Goal: Task Accomplishment & Management: Manage account settings

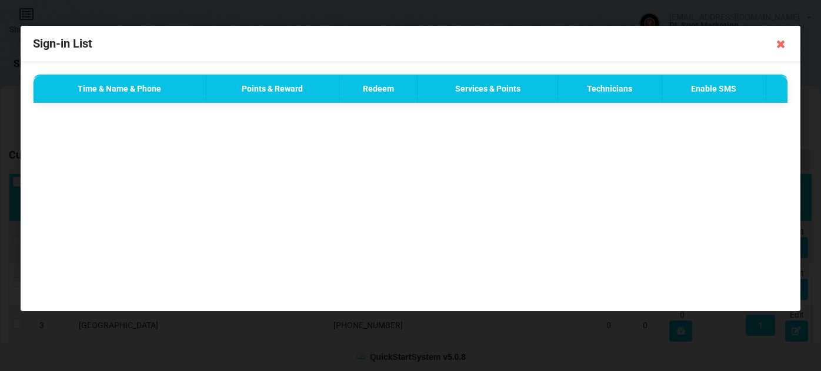
select select "25"
click at [779, 43] on icon at bounding box center [780, 44] width 19 height 19
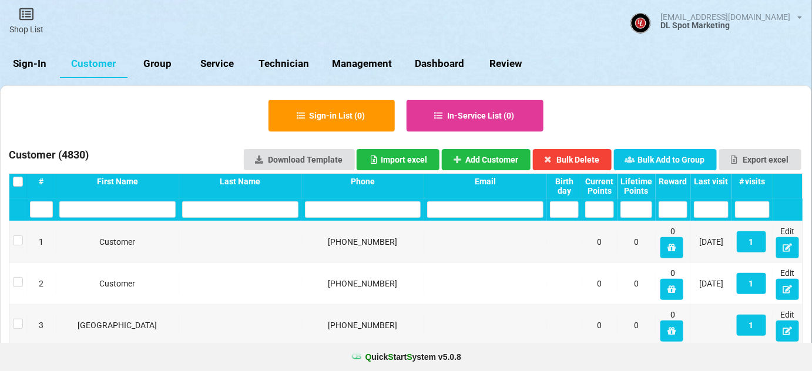
click at [26, 63] on link "Sign-In" at bounding box center [30, 64] width 60 height 28
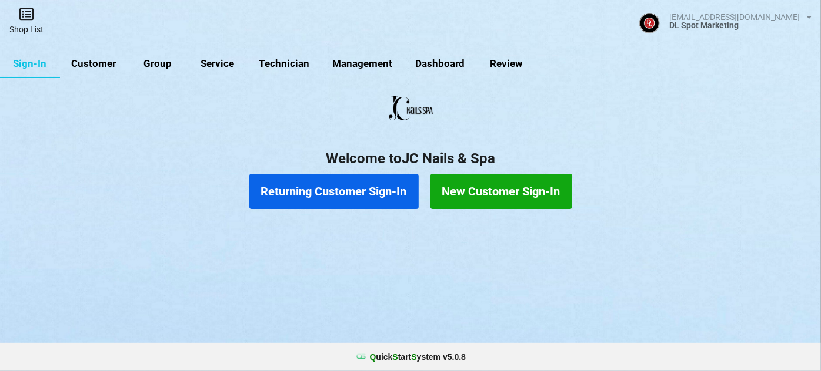
click at [22, 25] on link "Shop List" at bounding box center [26, 21] width 53 height 42
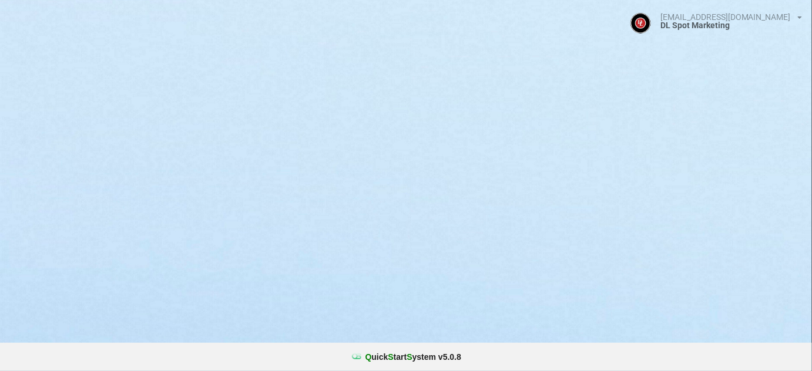
select select "25"
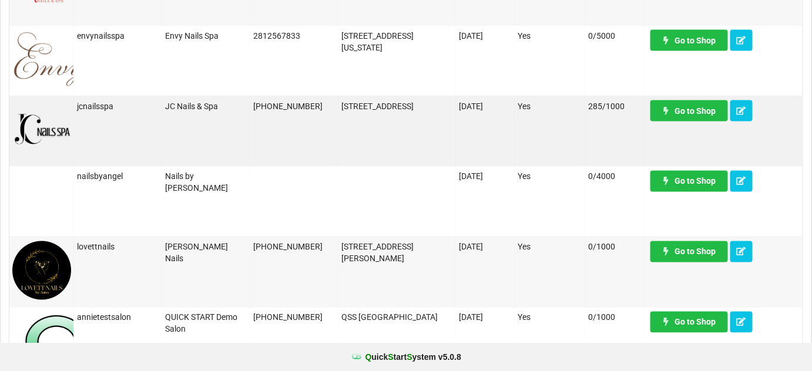
scroll to position [427, 0]
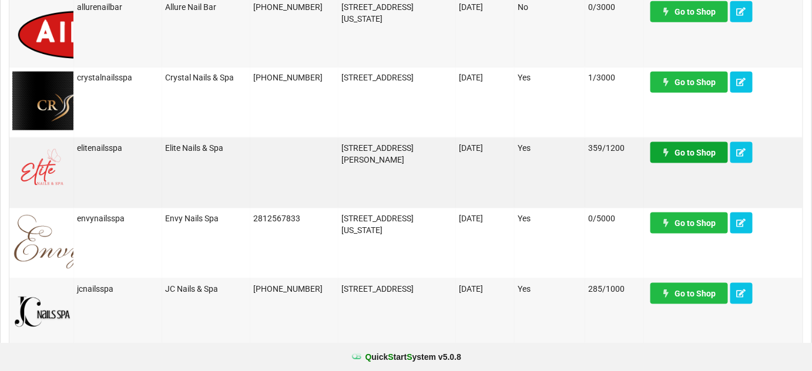
click at [702, 150] on link "Go to Shop" at bounding box center [690, 152] width 78 height 21
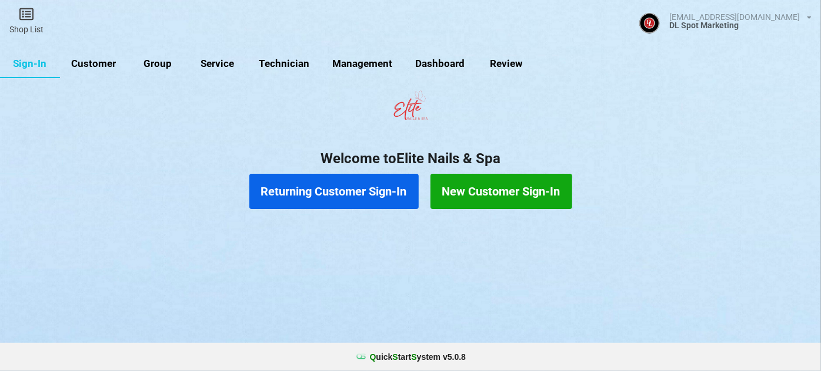
click at [93, 64] on link "Customer" at bounding box center [94, 64] width 68 height 28
select select "25"
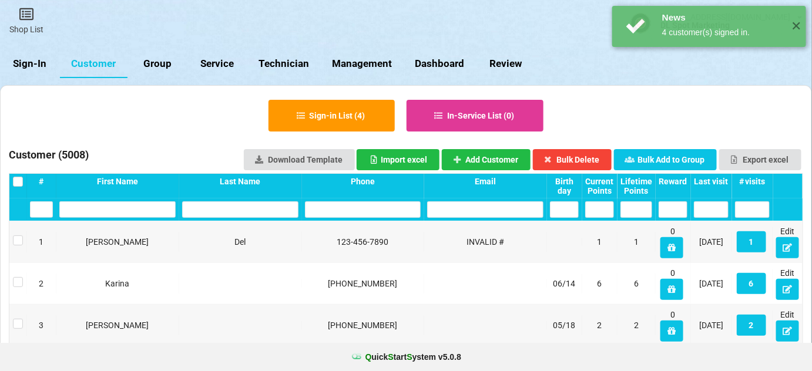
click at [713, 178] on div "Last visit" at bounding box center [711, 181] width 35 height 9
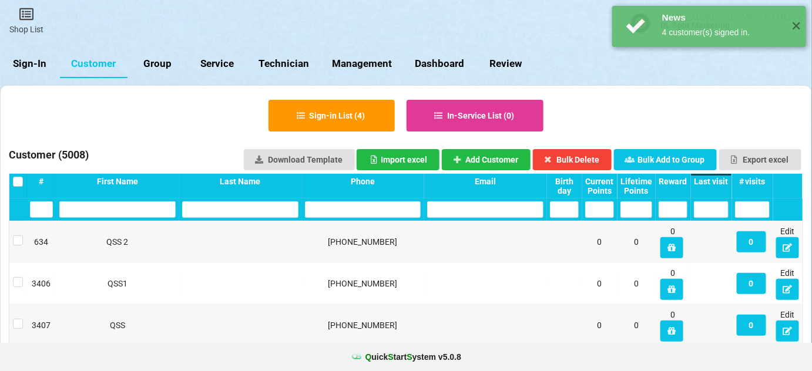
click at [716, 183] on div "Last visit" at bounding box center [711, 181] width 35 height 9
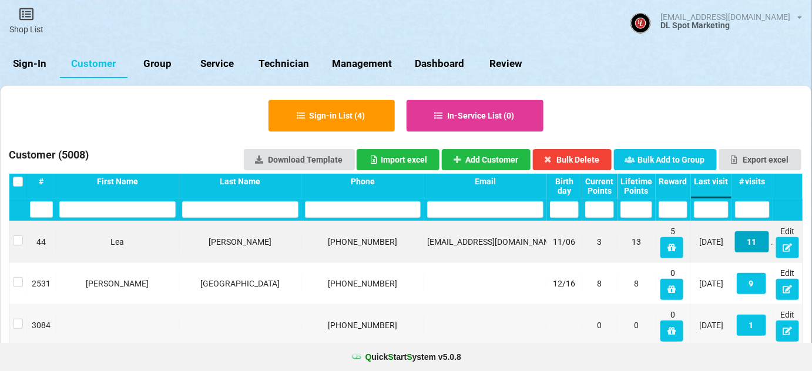
click at [755, 242] on button "11" at bounding box center [752, 242] width 34 height 21
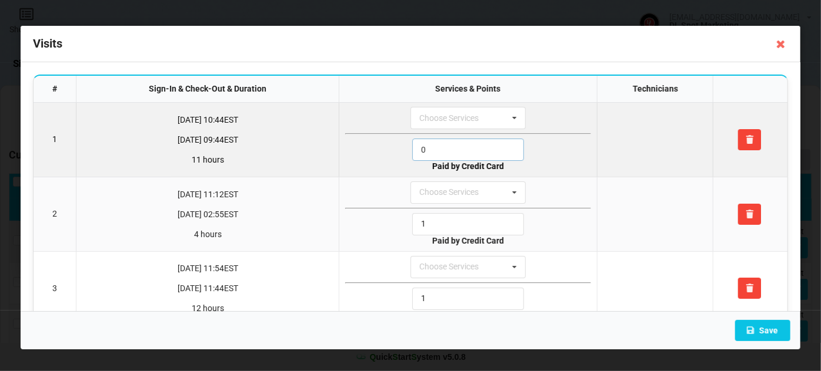
click at [444, 150] on input "0" at bounding box center [468, 150] width 112 height 22
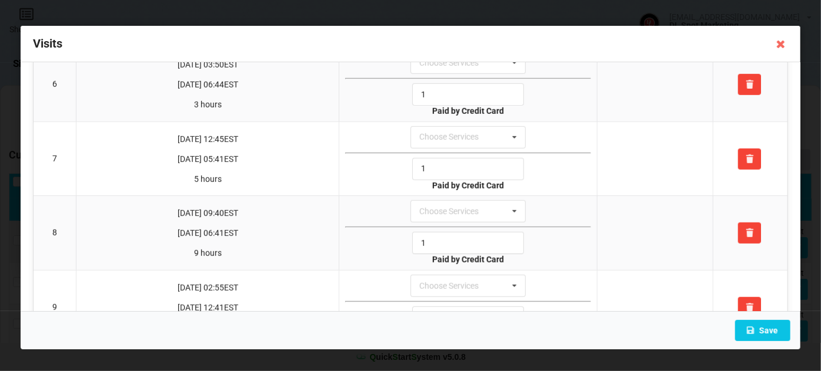
scroll to position [614, 0]
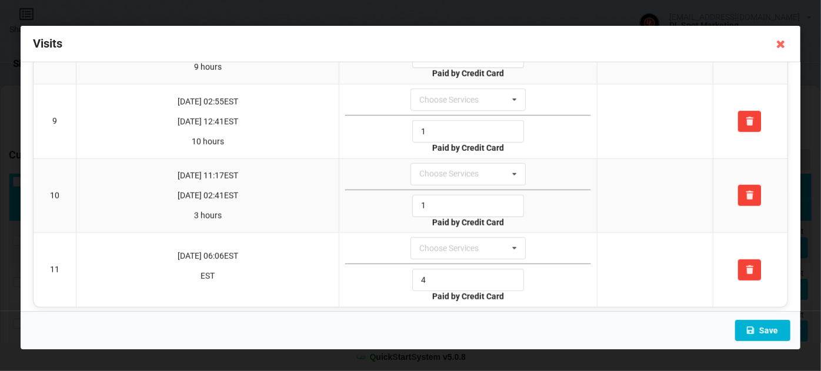
type input "1"
click at [763, 330] on button "Save" at bounding box center [762, 330] width 55 height 21
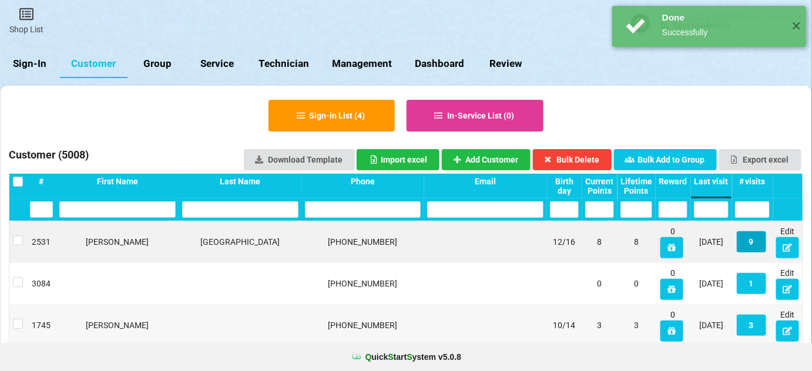
click at [752, 244] on button "9" at bounding box center [751, 242] width 29 height 21
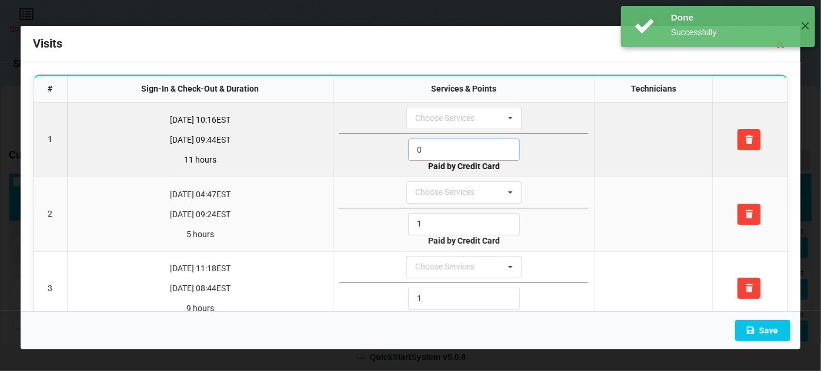
click at [445, 146] on input "0" at bounding box center [464, 150] width 112 height 22
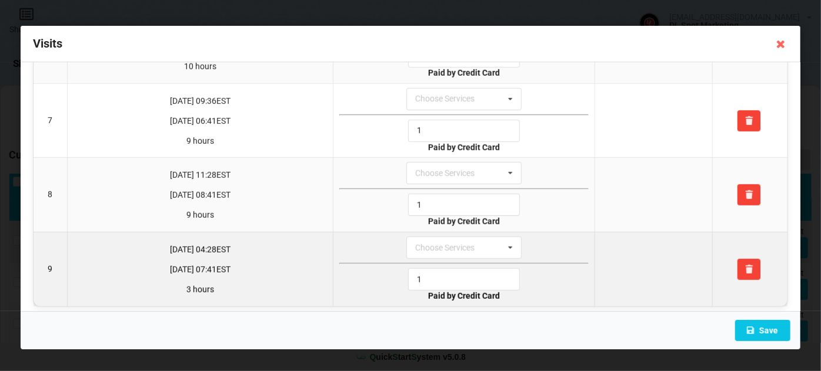
scroll to position [466, 0]
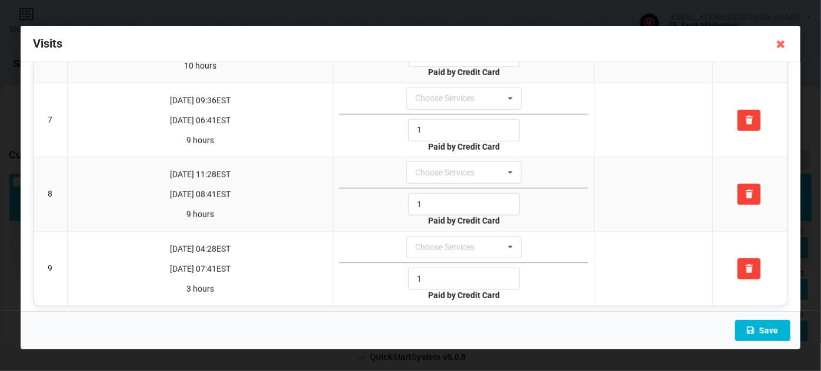
type input "1"
click at [766, 329] on button "Save" at bounding box center [762, 330] width 55 height 21
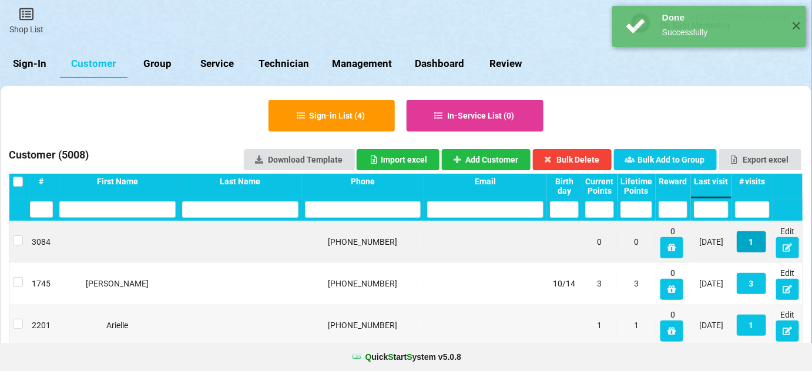
click at [752, 242] on button "1" at bounding box center [751, 242] width 29 height 21
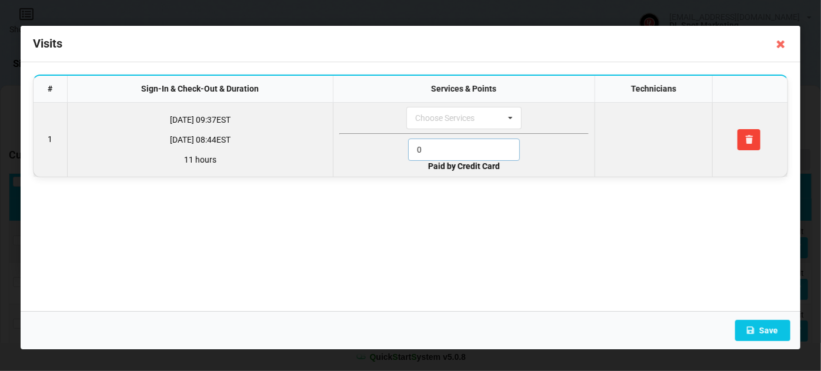
click at [427, 149] on input "0" at bounding box center [464, 150] width 112 height 22
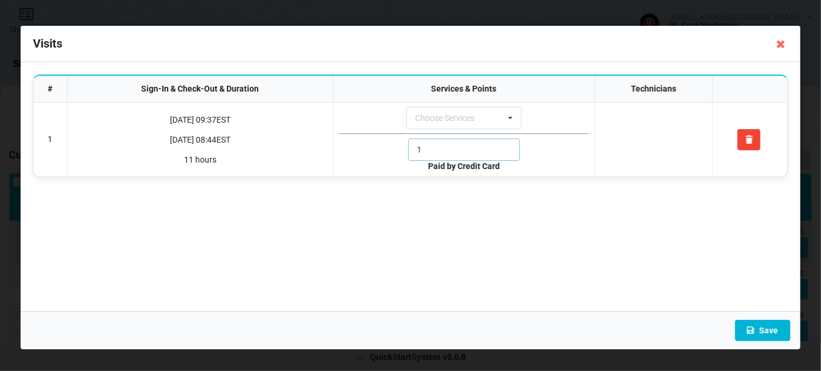
type input "1"
click at [764, 335] on button "Save" at bounding box center [762, 330] width 55 height 21
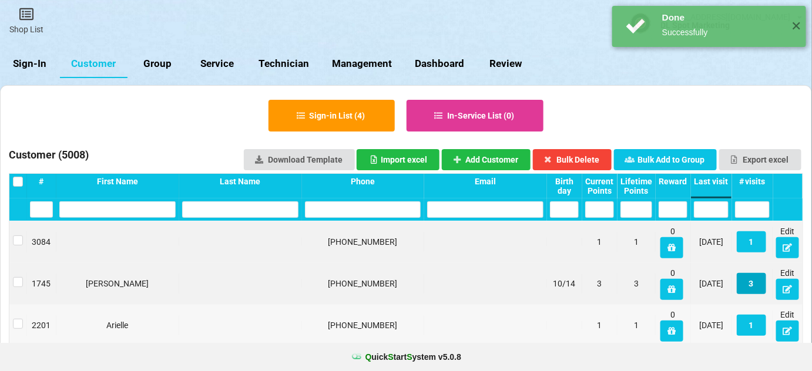
click at [751, 283] on button "3" at bounding box center [751, 283] width 29 height 21
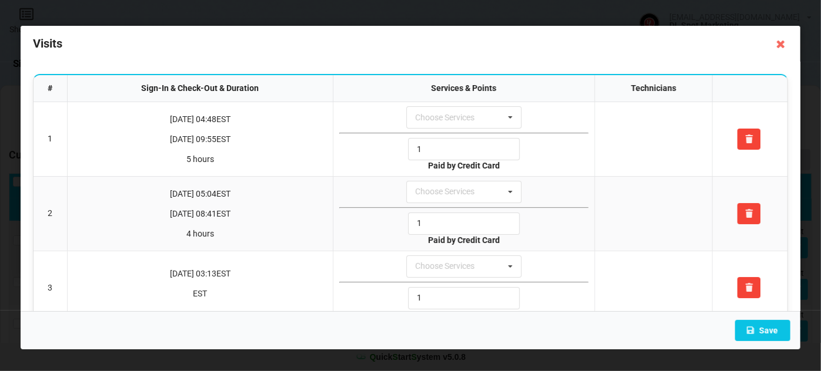
scroll to position [0, 0]
click at [782, 43] on icon at bounding box center [780, 44] width 19 height 19
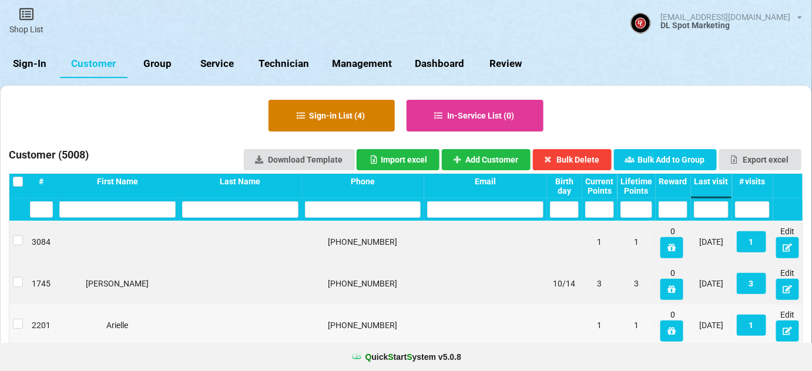
click at [344, 119] on button "Sign-in List ( 4 )" at bounding box center [332, 116] width 126 height 32
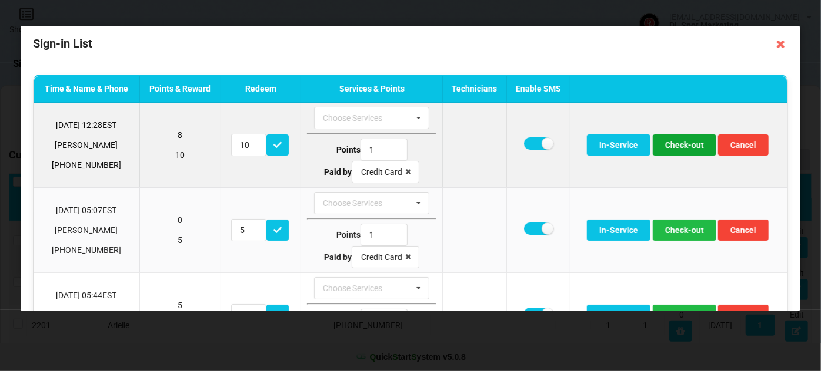
click at [678, 145] on button "Check-out" at bounding box center [683, 145] width 63 height 21
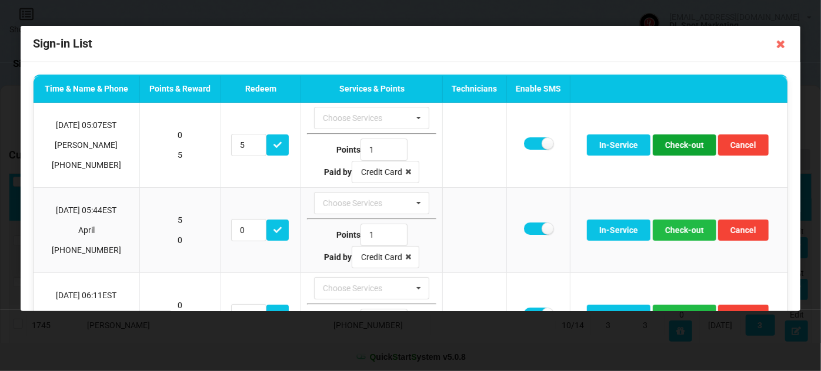
click at [678, 145] on button "Check-out" at bounding box center [683, 145] width 63 height 21
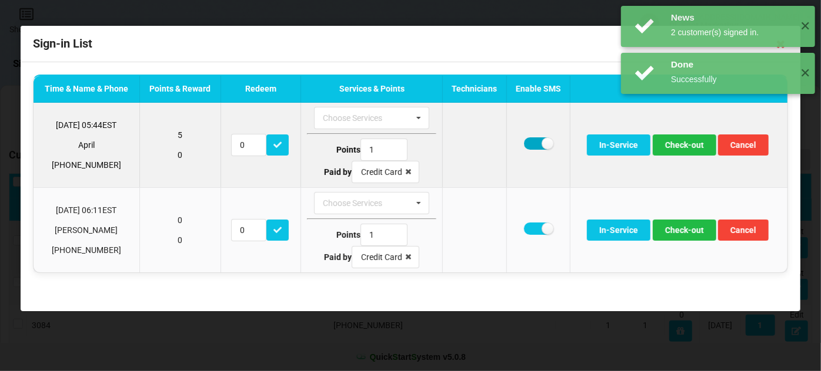
click at [531, 142] on label at bounding box center [538, 144] width 29 height 12
checkbox input "false"
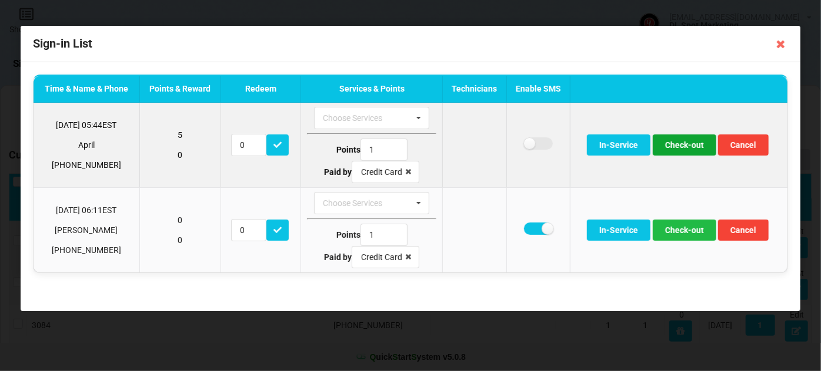
click at [690, 143] on button "Check-out" at bounding box center [683, 145] width 63 height 21
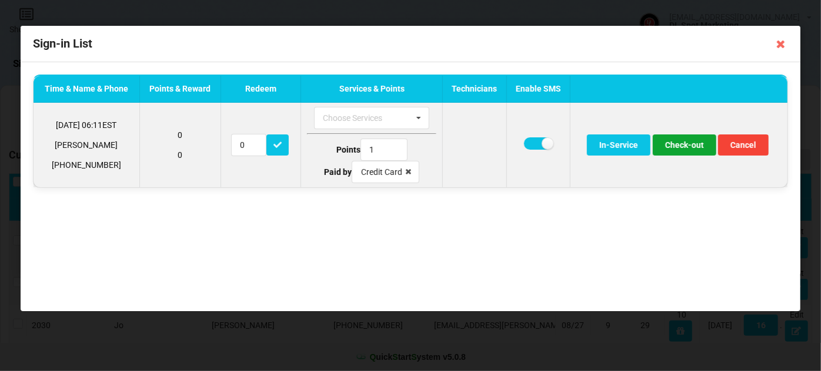
click at [687, 148] on button "Check-out" at bounding box center [683, 145] width 63 height 21
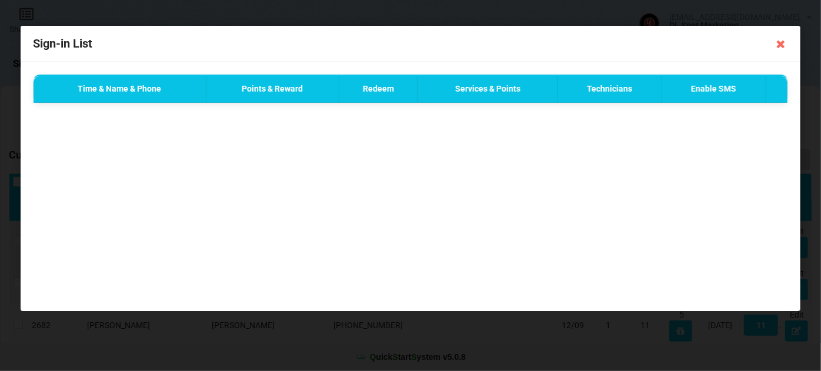
click at [781, 45] on icon at bounding box center [780, 44] width 19 height 19
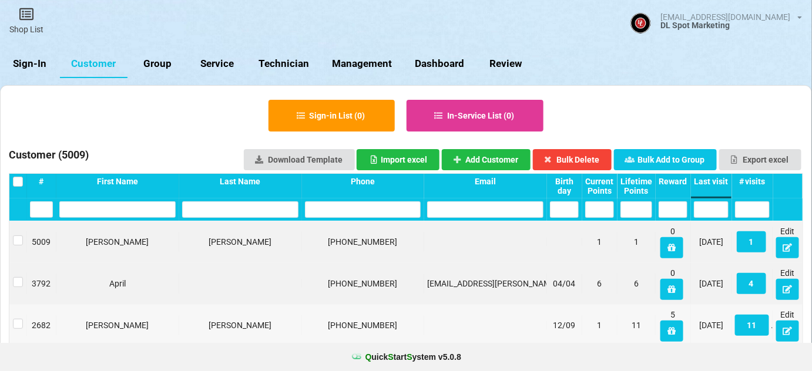
click at [41, 56] on link "Sign-In" at bounding box center [30, 64] width 60 height 28
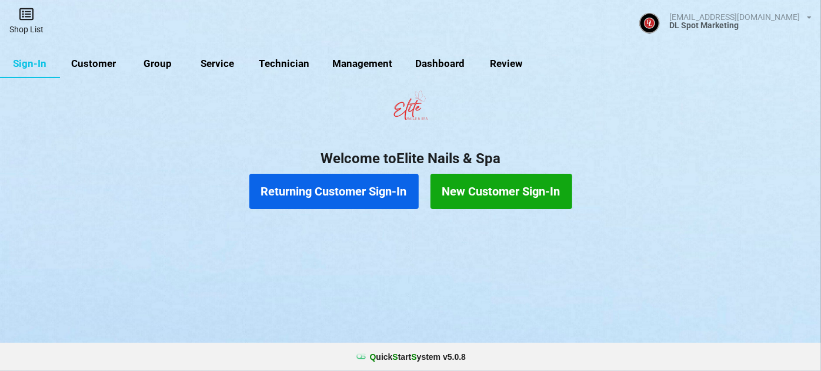
click at [34, 23] on link "Shop List" at bounding box center [26, 21] width 53 height 42
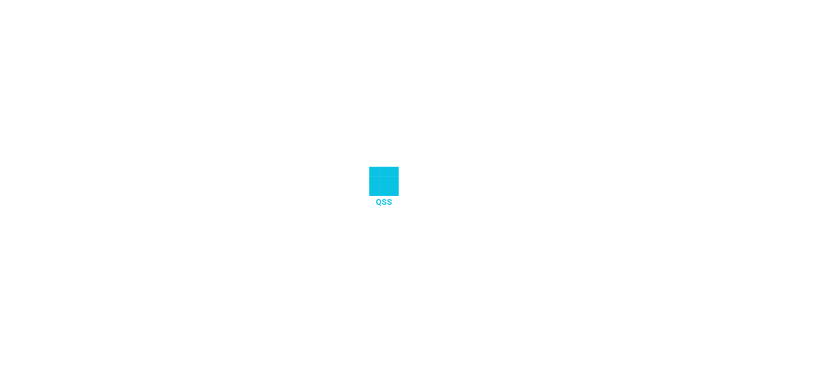
select select "25"
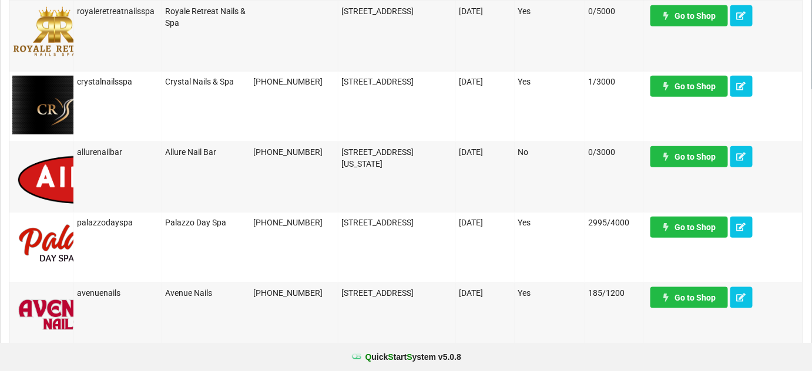
scroll to position [285, 0]
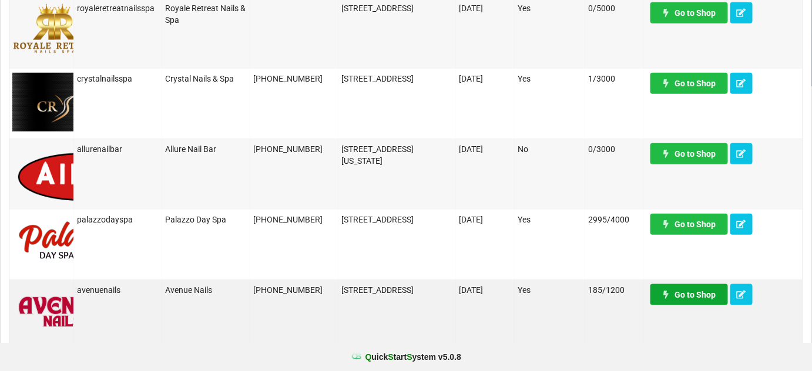
click at [699, 291] on link "Go to Shop" at bounding box center [690, 294] width 78 height 21
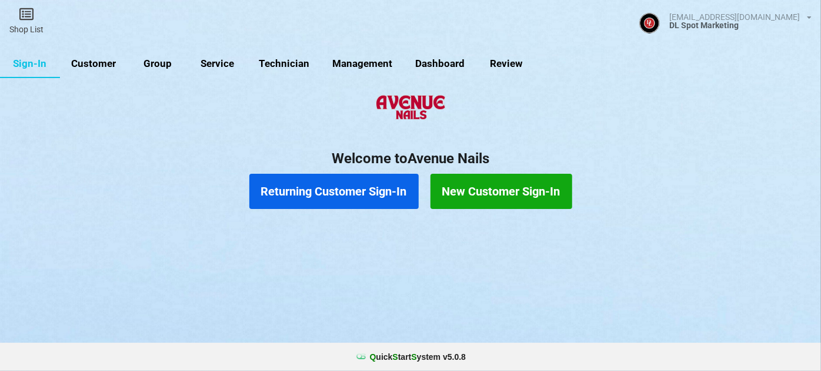
click at [102, 65] on link "Customer" at bounding box center [94, 64] width 68 height 28
select select "25"
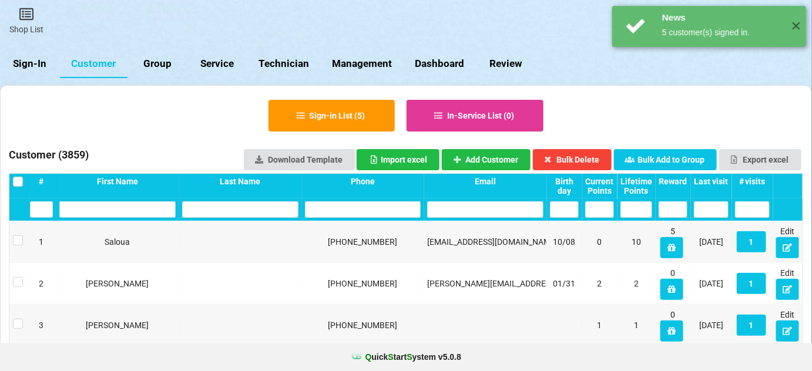
click at [724, 181] on div "Last visit" at bounding box center [711, 181] width 35 height 9
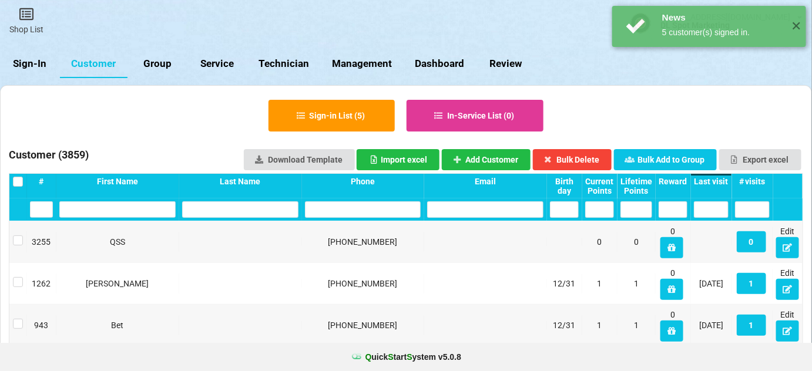
click at [724, 181] on div "Last visit" at bounding box center [711, 181] width 35 height 9
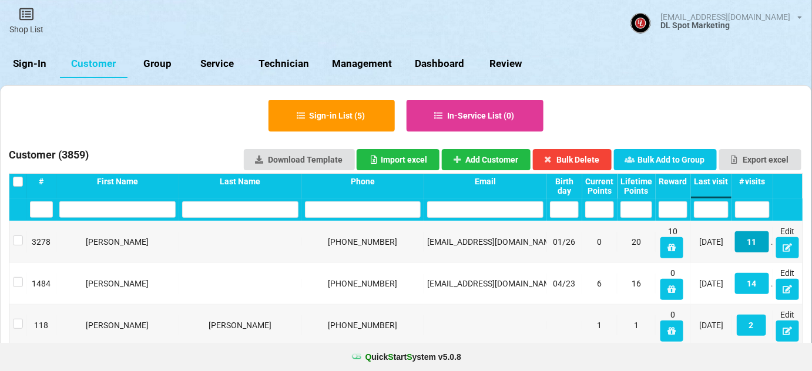
click at [760, 243] on button "11" at bounding box center [752, 242] width 34 height 21
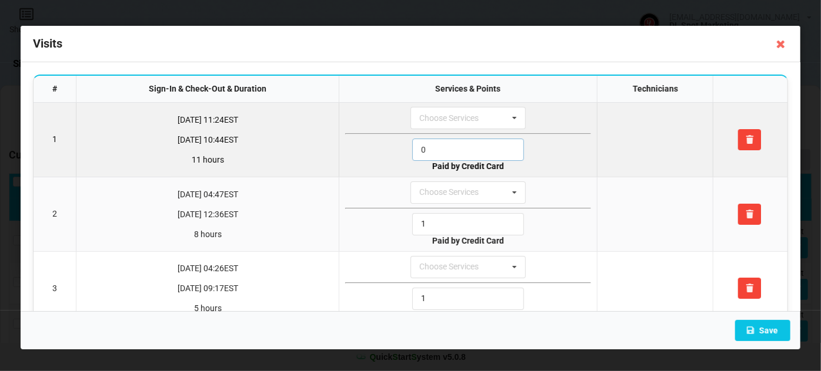
click at [462, 148] on input "0" at bounding box center [468, 150] width 112 height 22
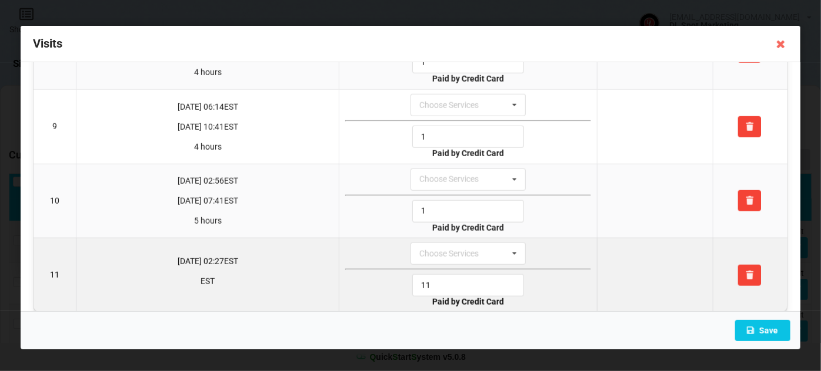
scroll to position [614, 0]
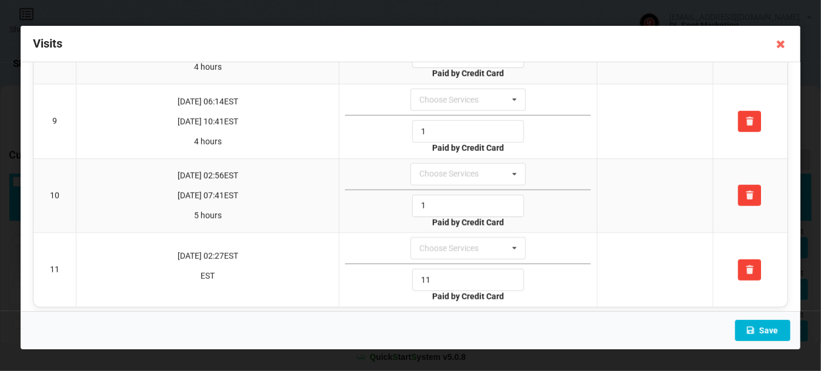
type input "1"
click at [767, 329] on button "Save" at bounding box center [762, 330] width 55 height 21
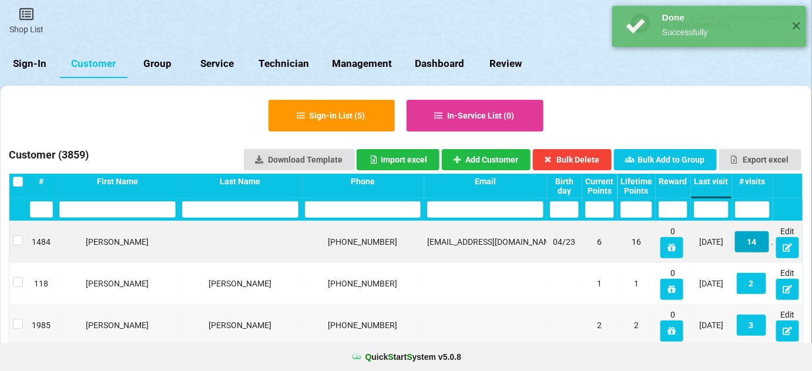
click at [755, 242] on button "14" at bounding box center [752, 242] width 34 height 21
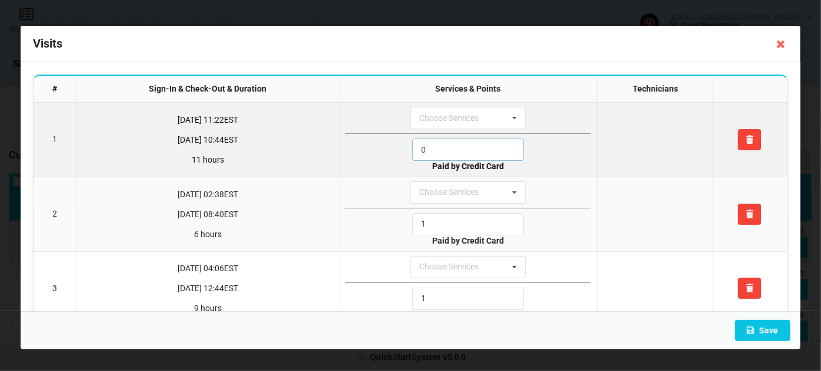
click at [471, 145] on input "0" at bounding box center [468, 150] width 112 height 22
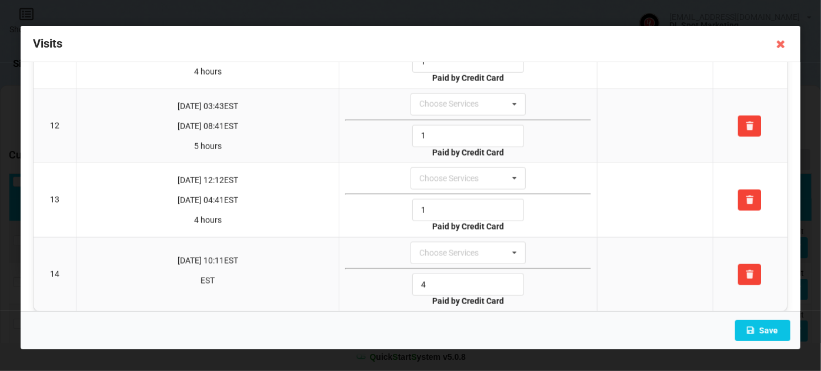
scroll to position [834, 0]
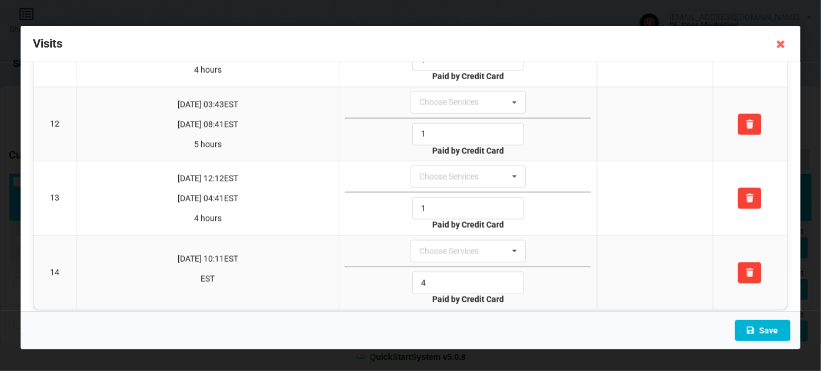
type input "1"
click at [765, 329] on button "Save" at bounding box center [762, 330] width 55 height 21
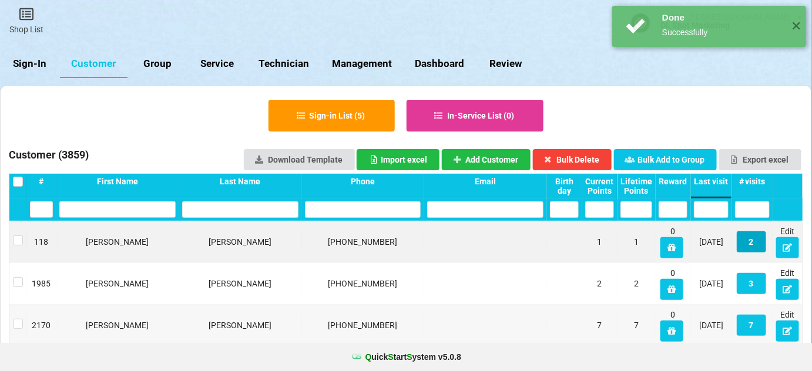
click at [752, 241] on button "2" at bounding box center [751, 242] width 29 height 21
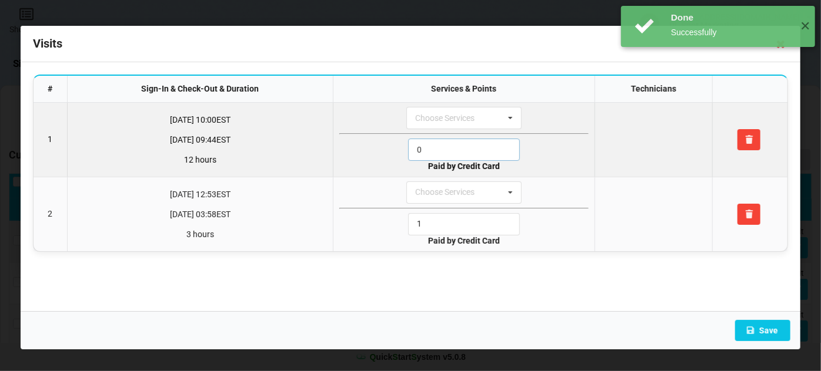
click at [440, 145] on input "0" at bounding box center [464, 150] width 112 height 22
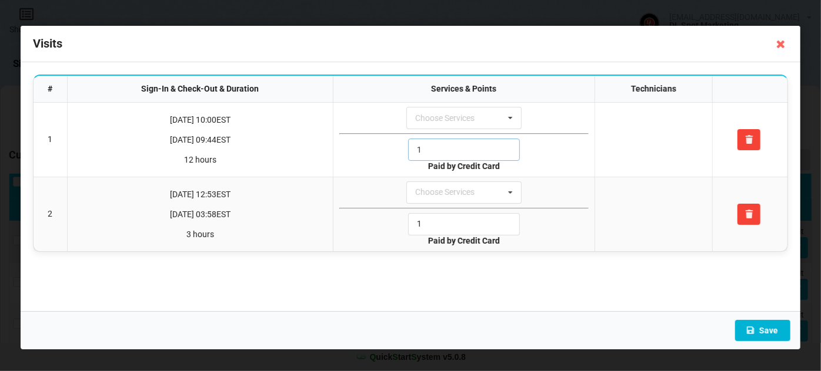
type input "1"
click at [765, 328] on button "Save" at bounding box center [762, 330] width 55 height 21
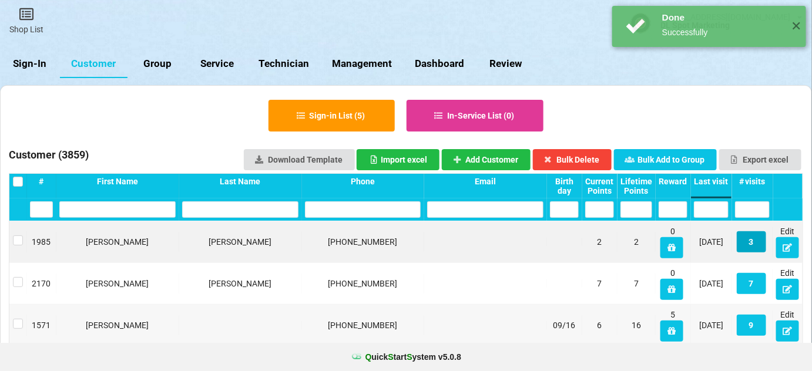
click at [752, 242] on button "3" at bounding box center [751, 242] width 29 height 21
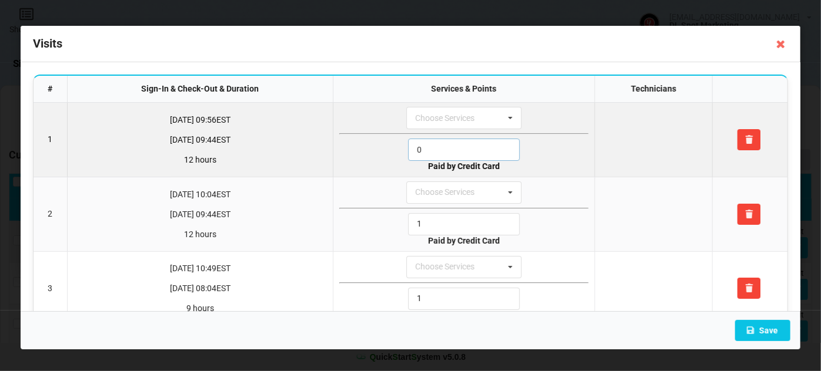
click at [442, 149] on input "0" at bounding box center [464, 150] width 112 height 22
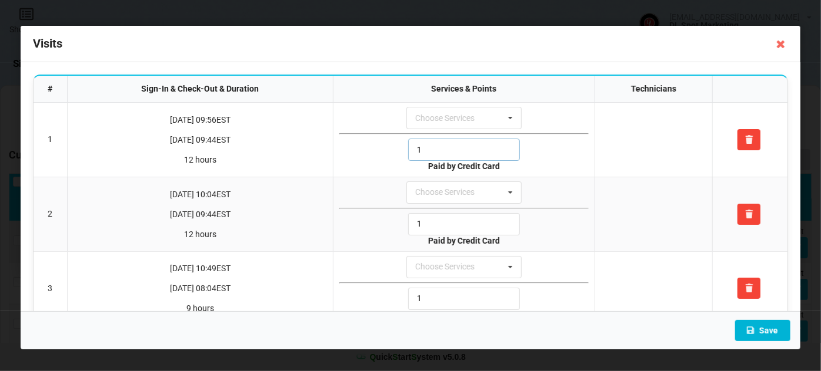
type input "1"
click at [761, 328] on button "Save" at bounding box center [762, 330] width 55 height 21
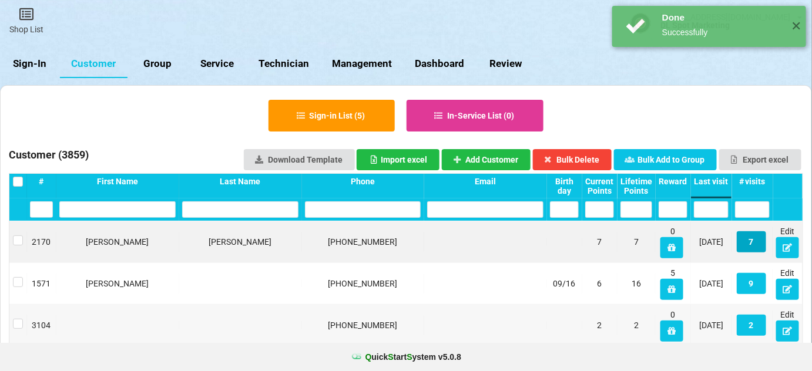
click at [754, 245] on button "7" at bounding box center [751, 242] width 29 height 21
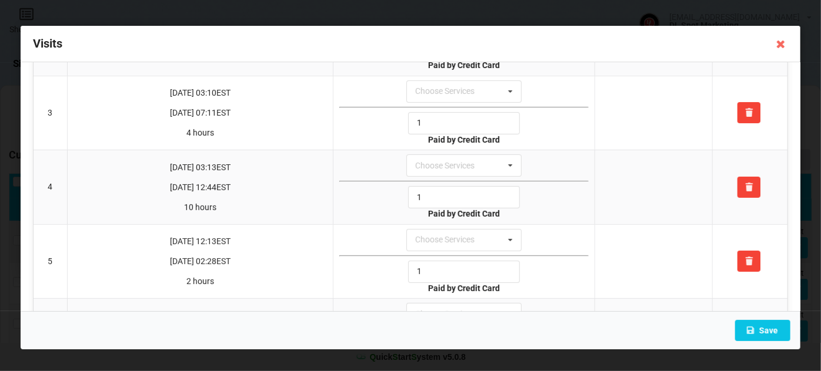
scroll to position [0, 0]
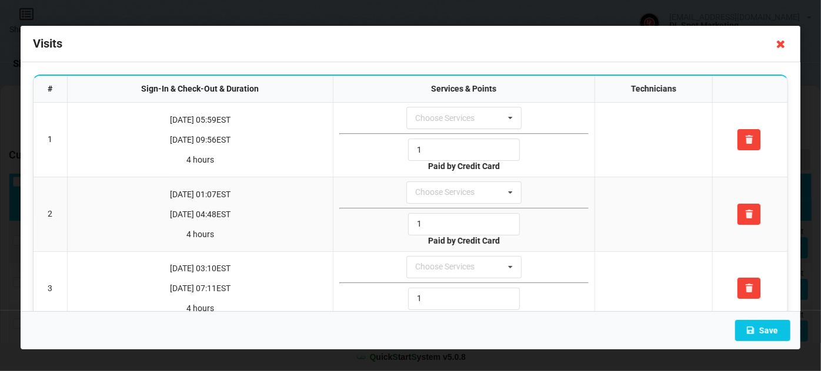
click at [779, 40] on icon at bounding box center [780, 44] width 19 height 19
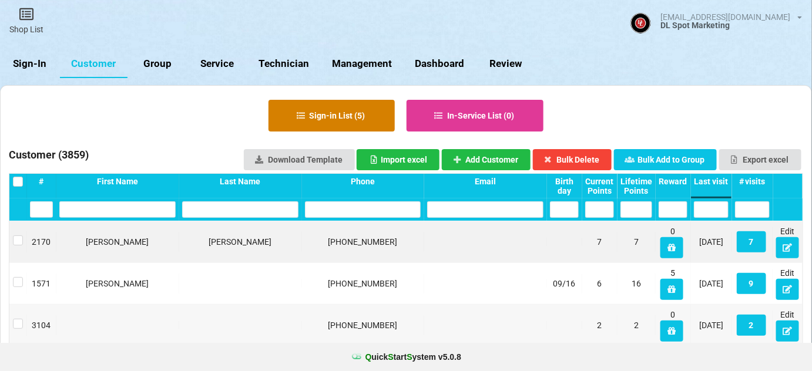
click at [313, 115] on button "Sign-in List ( 5 )" at bounding box center [332, 116] width 126 height 32
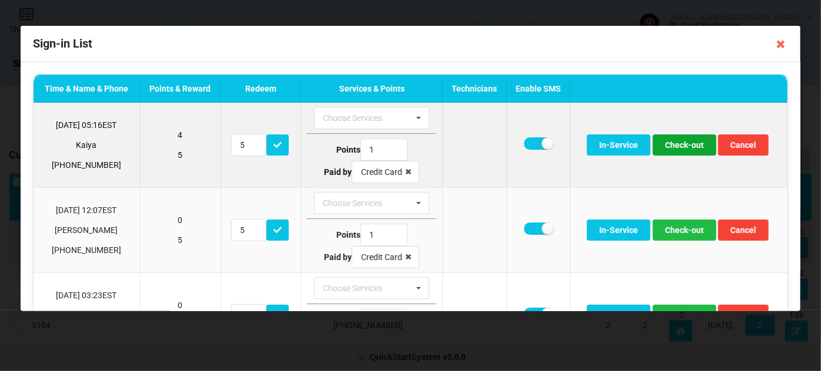
click at [682, 145] on button "Check-out" at bounding box center [683, 145] width 63 height 21
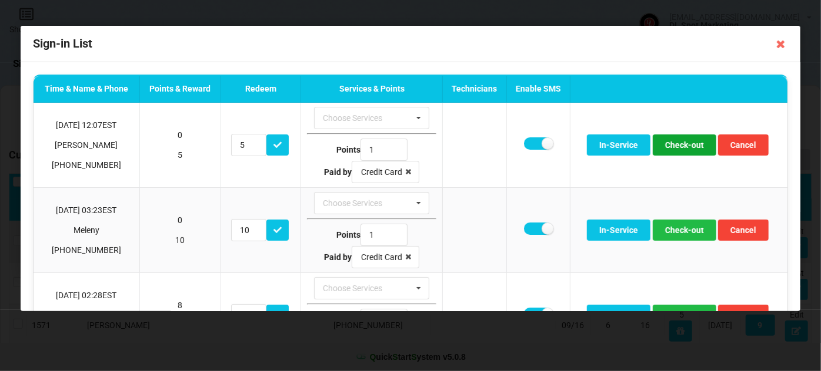
click at [678, 145] on button "Check-out" at bounding box center [683, 145] width 63 height 21
click at [779, 39] on icon at bounding box center [780, 44] width 19 height 19
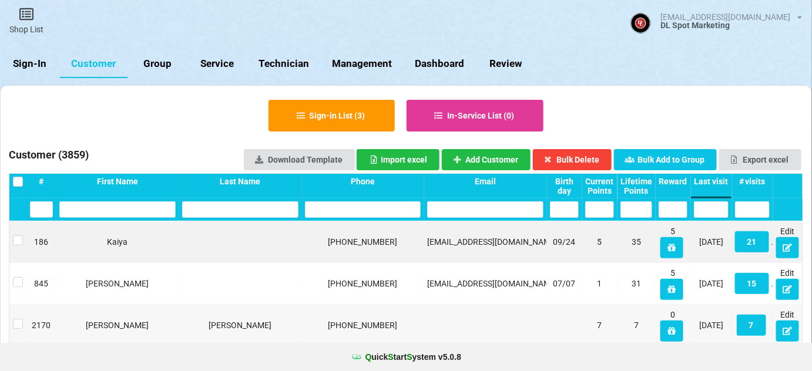
click at [719, 184] on div "Last visit" at bounding box center [711, 181] width 35 height 9
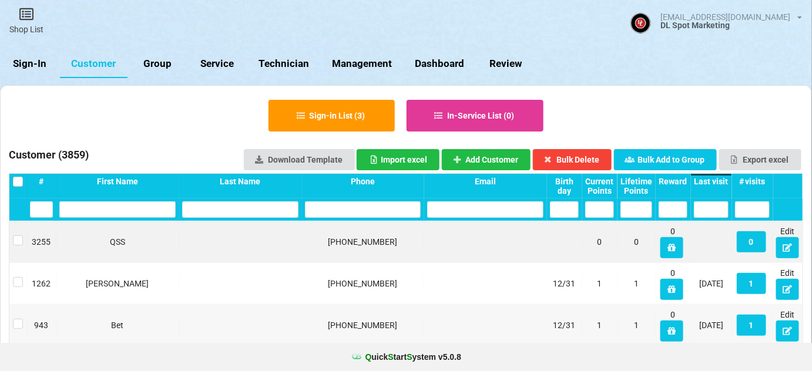
click at [719, 184] on div "Last visit" at bounding box center [711, 181] width 35 height 9
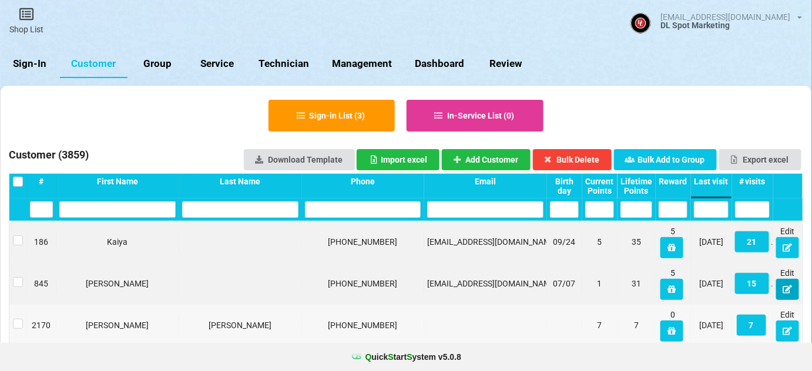
click at [788, 291] on icon at bounding box center [788, 289] width 10 height 7
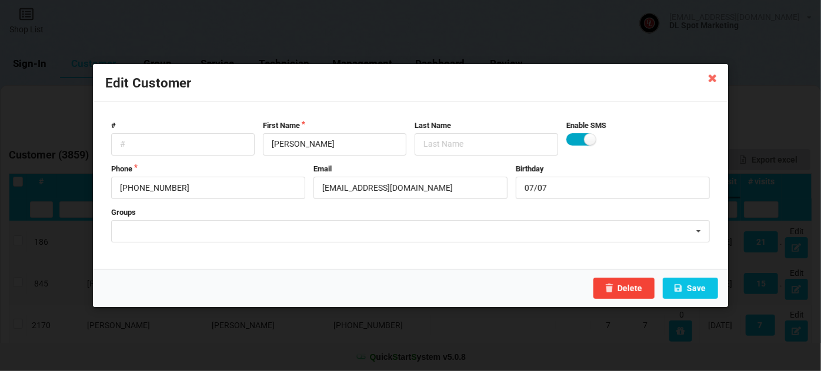
click at [572, 139] on label at bounding box center [580, 139] width 29 height 12
checkbox input "false"
click at [323, 189] on input "Terikaleita@yahoo.com" at bounding box center [410, 188] width 194 height 22
type input "UNSUBSCRIBE-Terikaleita@yahoo.com"
click at [697, 288] on button "Save" at bounding box center [689, 288] width 55 height 21
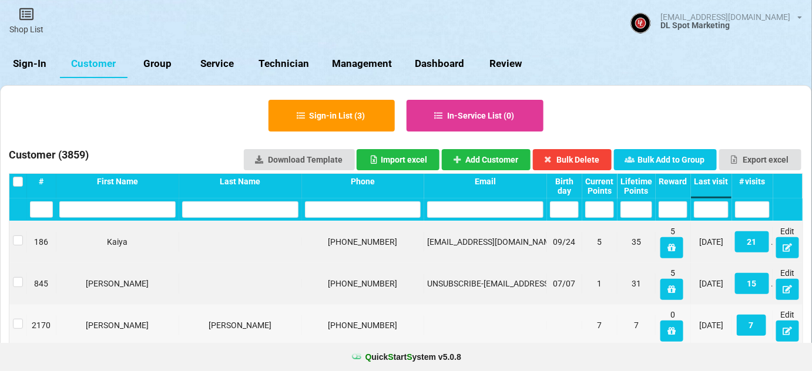
click at [791, 287] on icon at bounding box center [788, 289] width 10 height 7
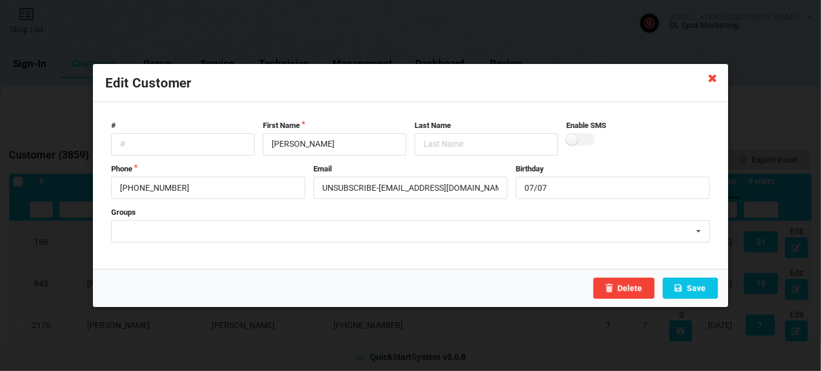
click at [713, 79] on icon at bounding box center [712, 77] width 19 height 19
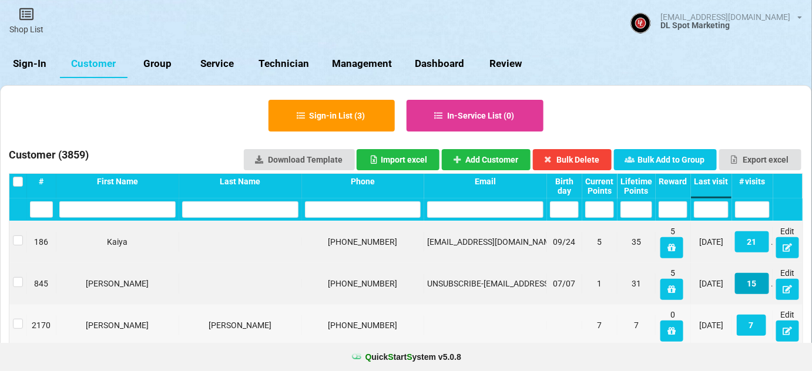
click at [755, 283] on button "15" at bounding box center [752, 283] width 34 height 21
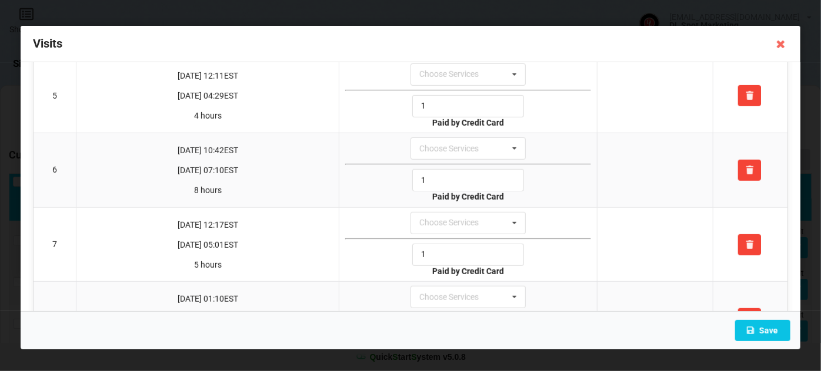
scroll to position [285, 0]
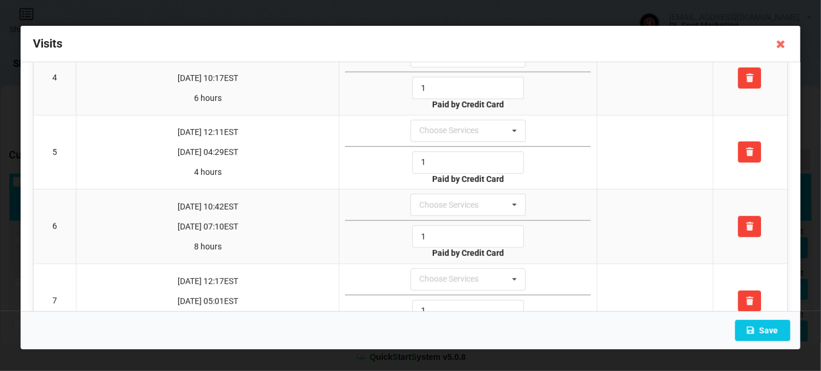
click at [782, 46] on icon at bounding box center [780, 44] width 19 height 19
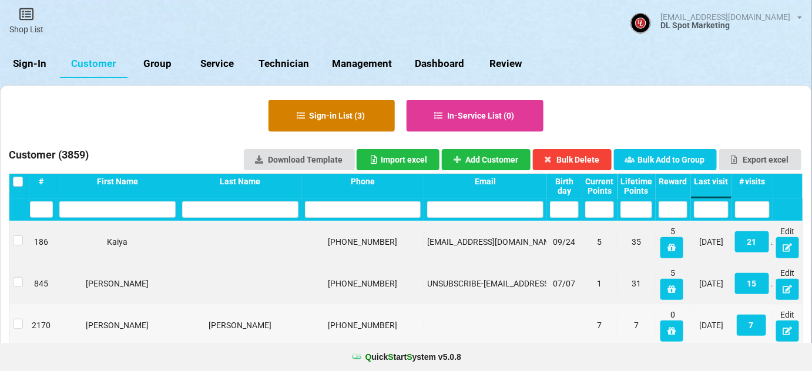
click at [308, 111] on button "Sign-in List ( 3 )" at bounding box center [332, 116] width 126 height 32
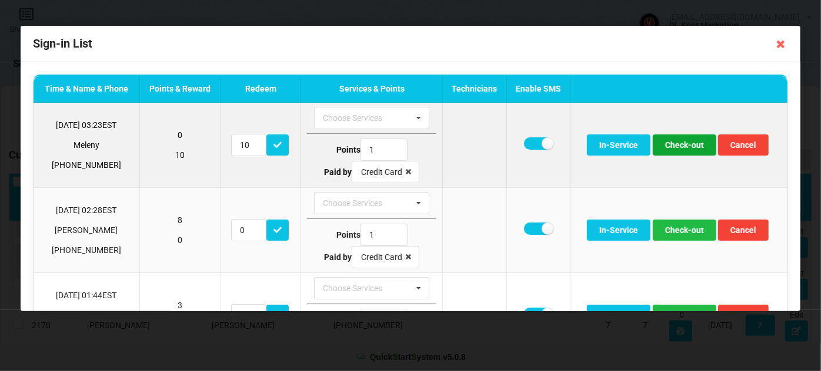
click at [682, 146] on button "Check-out" at bounding box center [683, 145] width 63 height 21
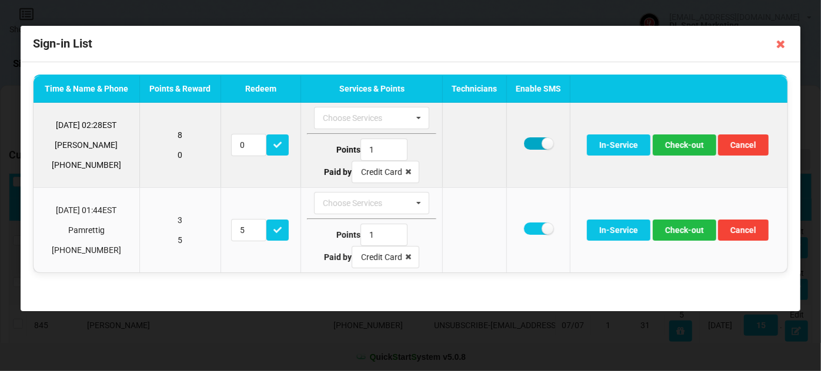
click at [537, 143] on label at bounding box center [538, 144] width 29 height 12
checkbox input "false"
click at [689, 147] on button "Check-out" at bounding box center [683, 145] width 63 height 21
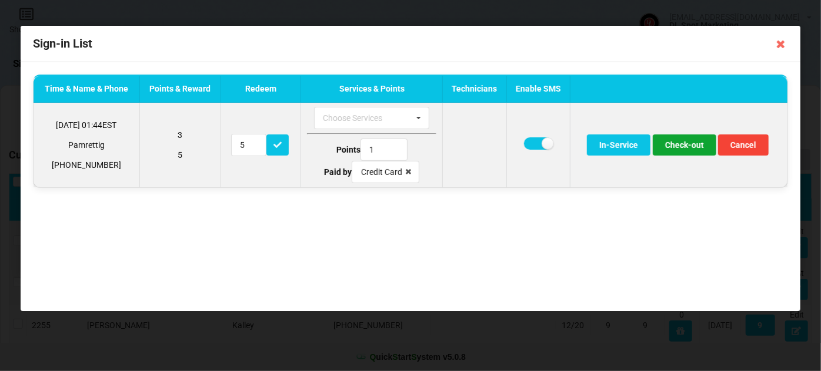
click at [688, 147] on button "Check-out" at bounding box center [683, 145] width 63 height 21
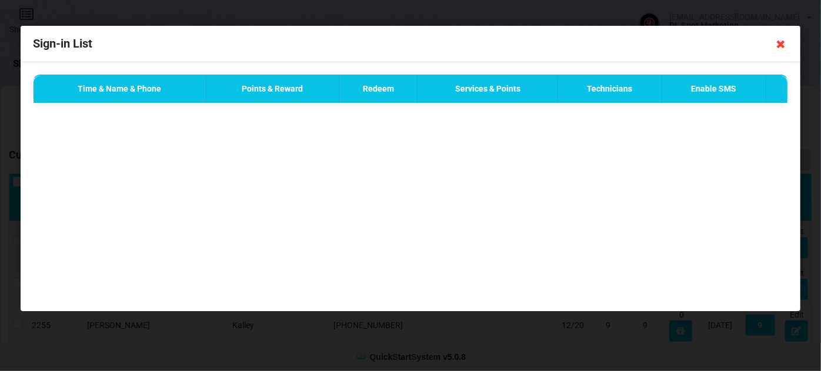
click at [781, 43] on icon at bounding box center [780, 44] width 19 height 19
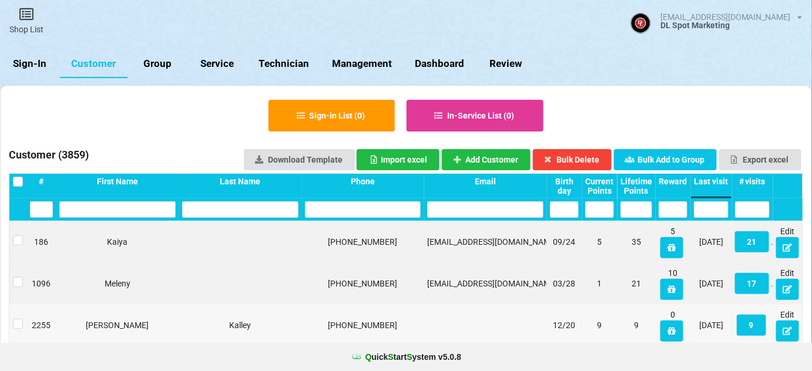
click at [35, 62] on link "Sign-In" at bounding box center [30, 64] width 60 height 28
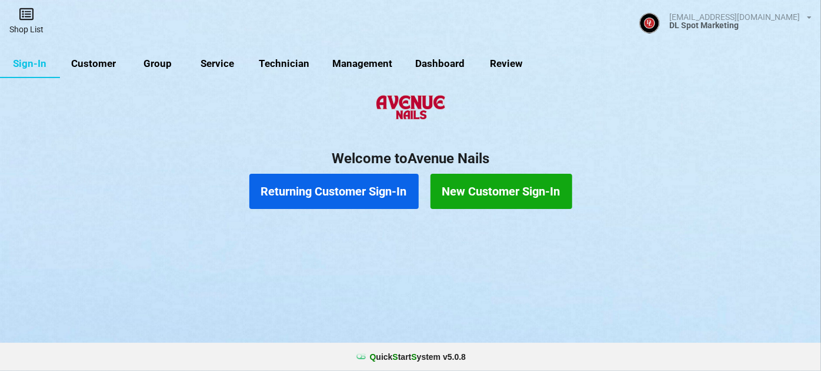
click at [30, 21] on icon at bounding box center [26, 14] width 16 height 14
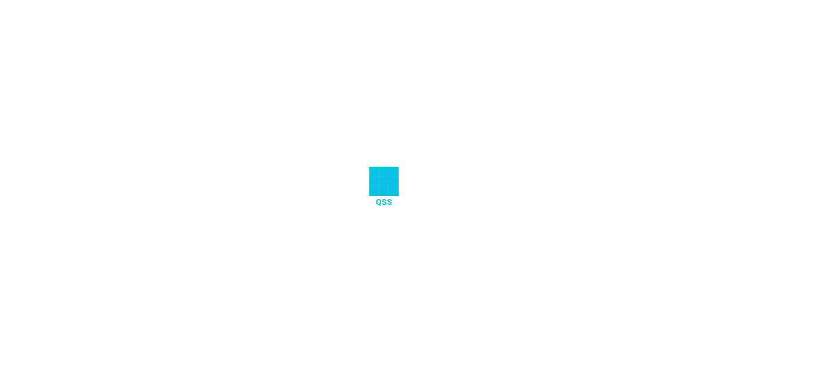
select select "25"
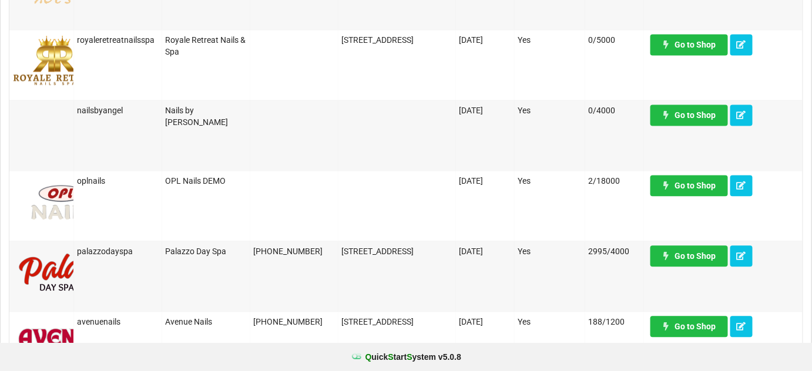
scroll to position [784, 0]
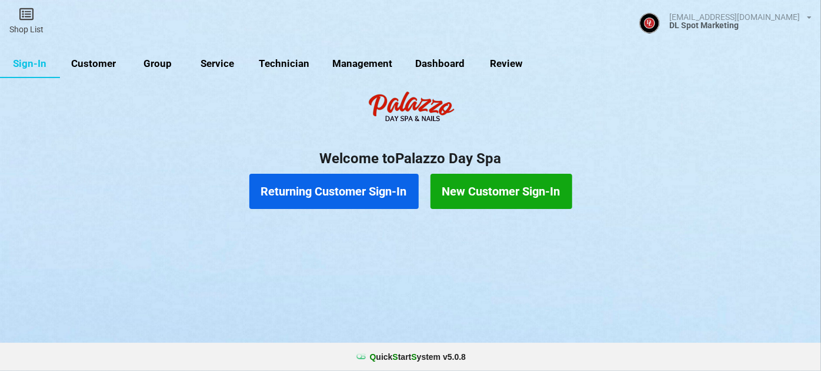
click at [103, 61] on link "Customer" at bounding box center [94, 64] width 68 height 28
select select "25"
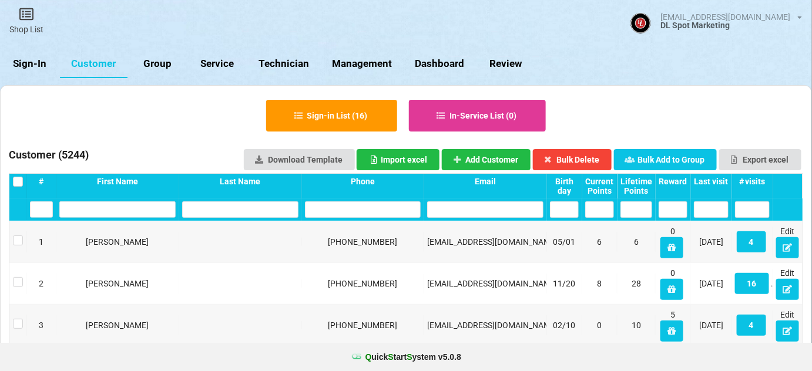
click at [728, 180] on div "Last visit" at bounding box center [711, 181] width 35 height 9
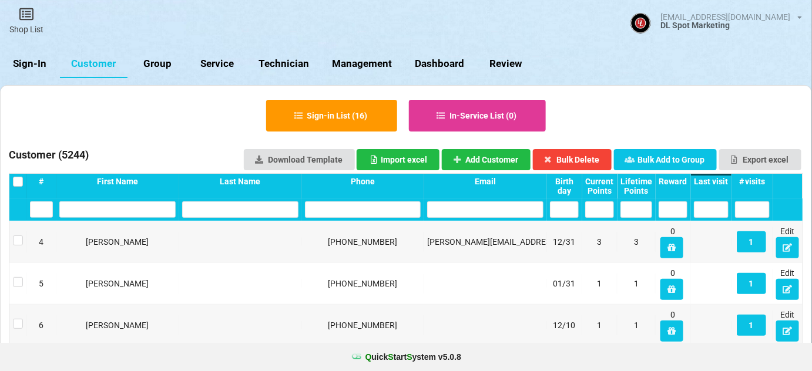
click at [724, 182] on div "Last visit" at bounding box center [711, 181] width 35 height 9
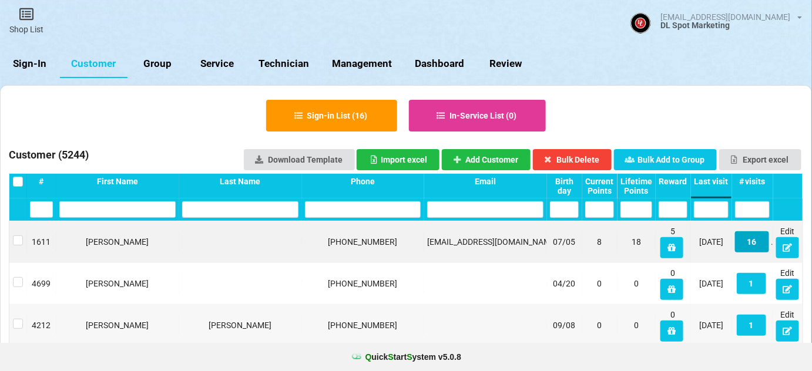
click at [754, 244] on button "16" at bounding box center [752, 242] width 34 height 21
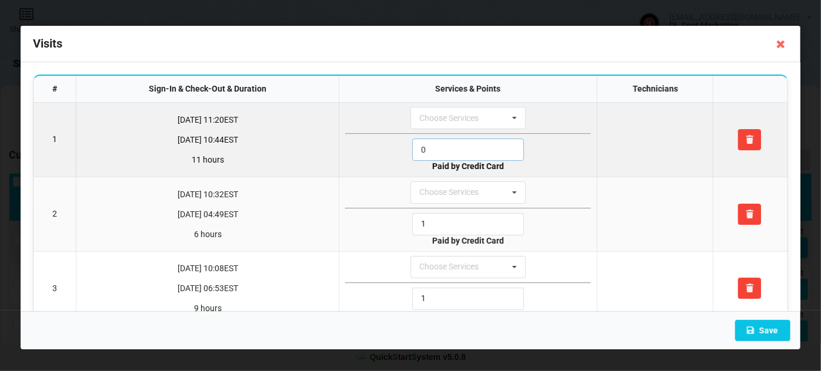
click at [445, 151] on input "0" at bounding box center [468, 150] width 112 height 22
click at [444, 151] on input "0" at bounding box center [468, 150] width 112 height 22
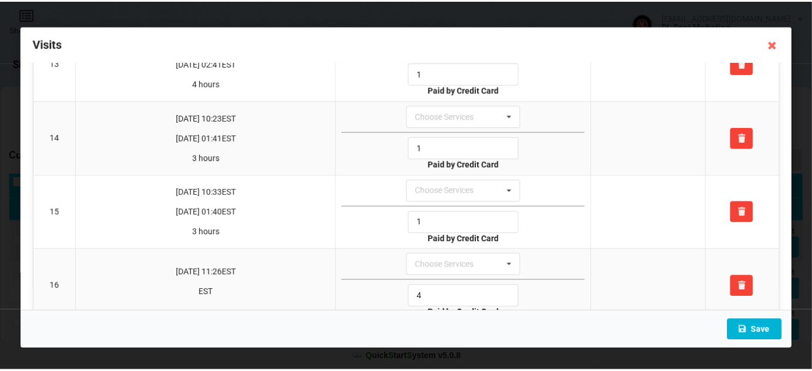
scroll to position [981, 0]
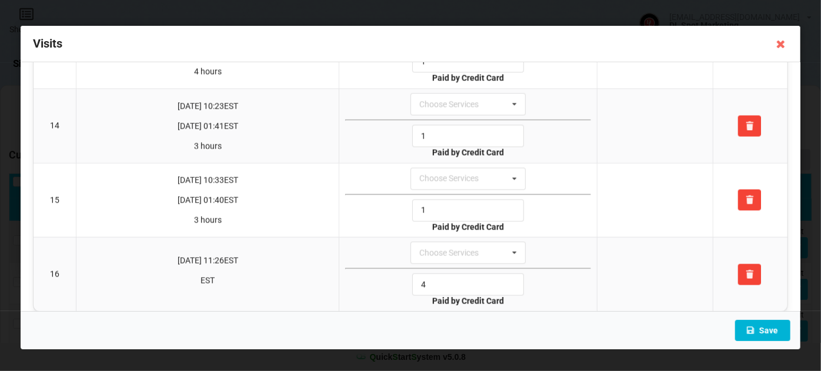
type input "1"
click at [767, 325] on button "Save" at bounding box center [762, 330] width 55 height 21
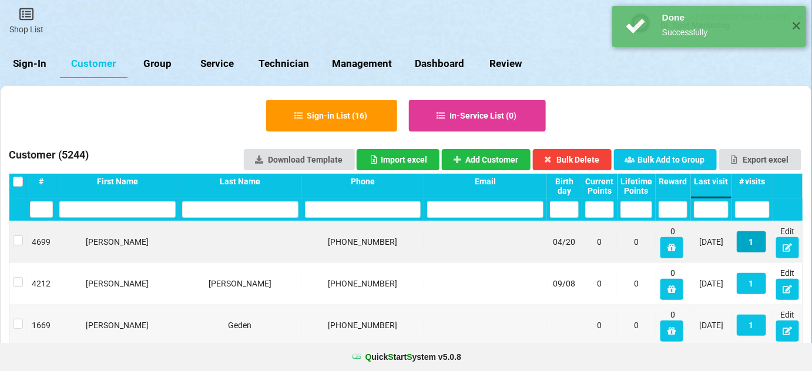
click at [754, 239] on button "1" at bounding box center [751, 242] width 29 height 21
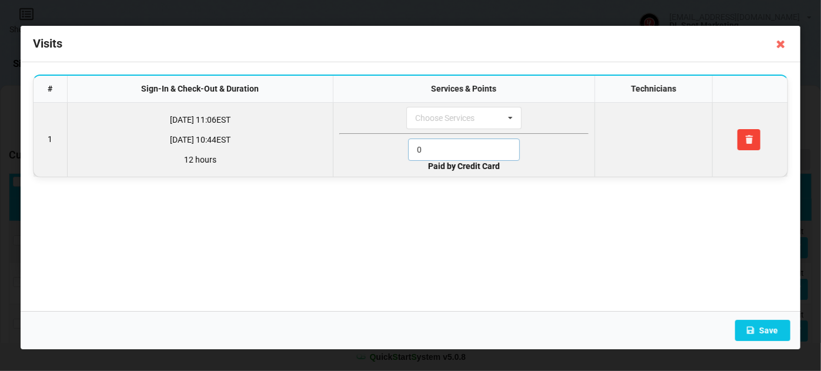
click at [424, 145] on input "0" at bounding box center [464, 150] width 112 height 22
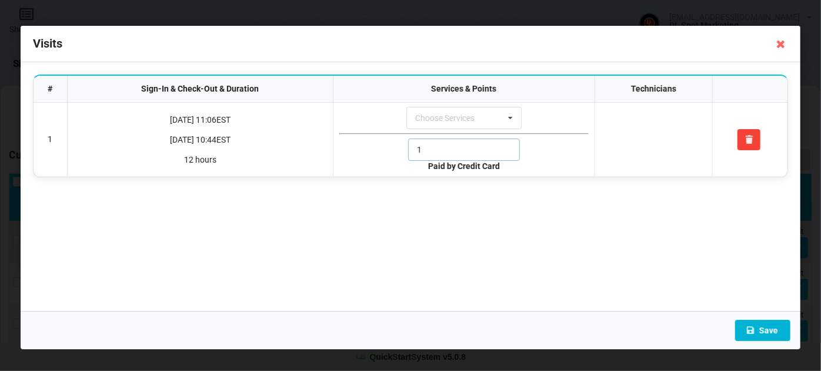
type input "1"
click at [784, 330] on button "Save" at bounding box center [762, 330] width 55 height 21
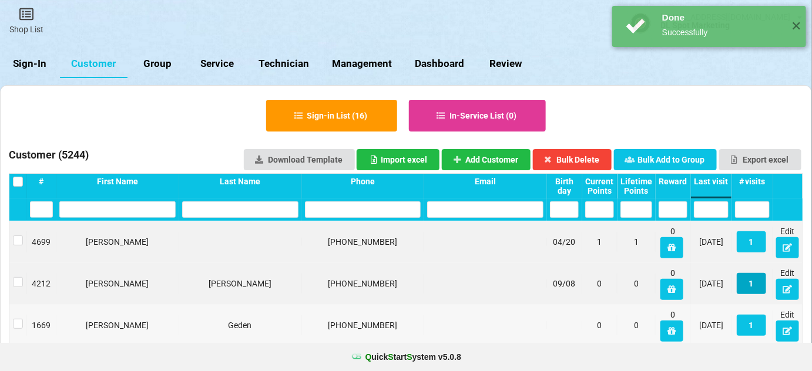
click at [751, 283] on button "1" at bounding box center [751, 283] width 29 height 21
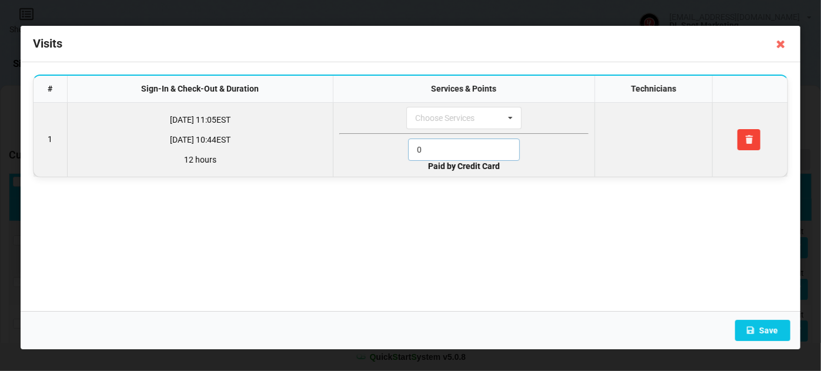
click at [424, 144] on input "0" at bounding box center [464, 150] width 112 height 22
click at [424, 144] on input "1" at bounding box center [464, 150] width 112 height 22
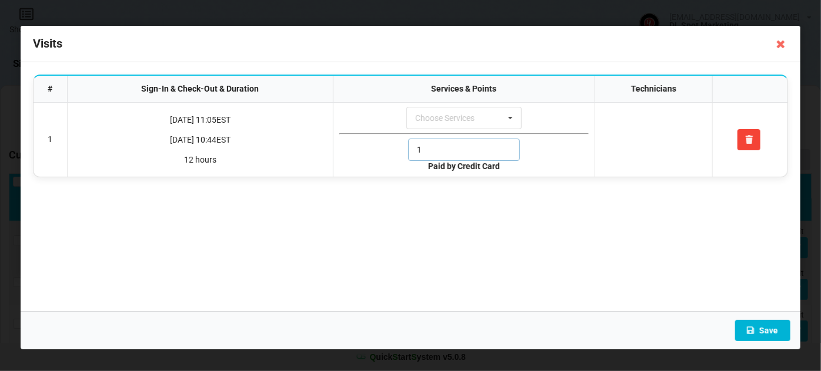
type input "1"
click at [754, 333] on icon at bounding box center [750, 330] width 10 height 7
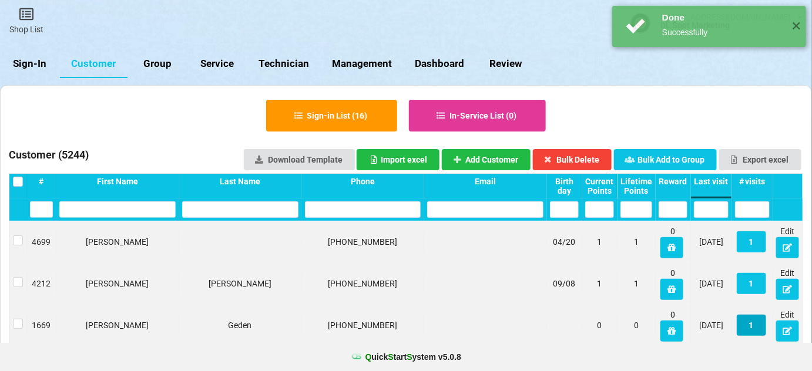
click at [752, 327] on button "1" at bounding box center [751, 325] width 29 height 21
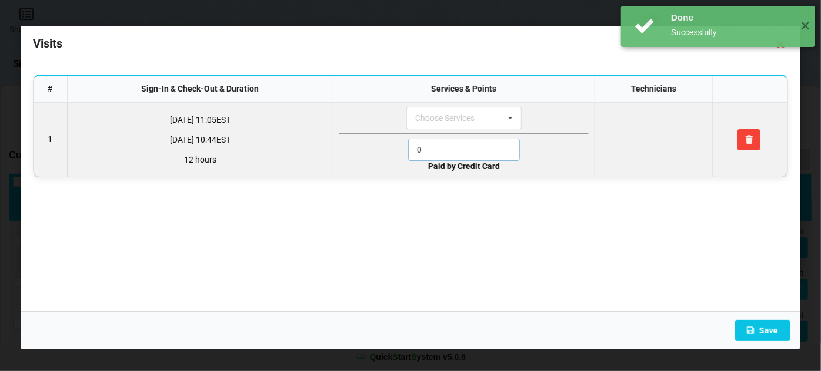
click at [440, 145] on input "0" at bounding box center [464, 150] width 112 height 22
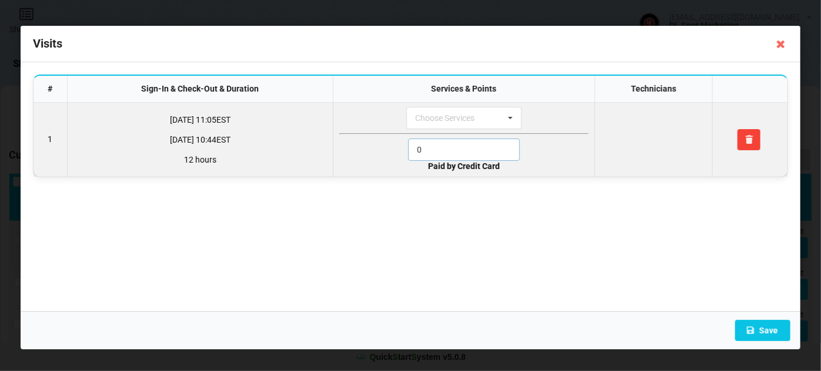
click at [440, 145] on input "0" at bounding box center [464, 150] width 112 height 22
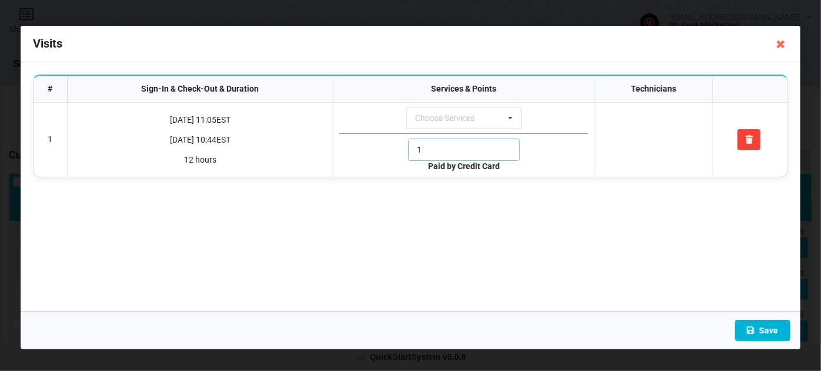
type input "1"
click at [762, 326] on button "Save" at bounding box center [762, 330] width 55 height 21
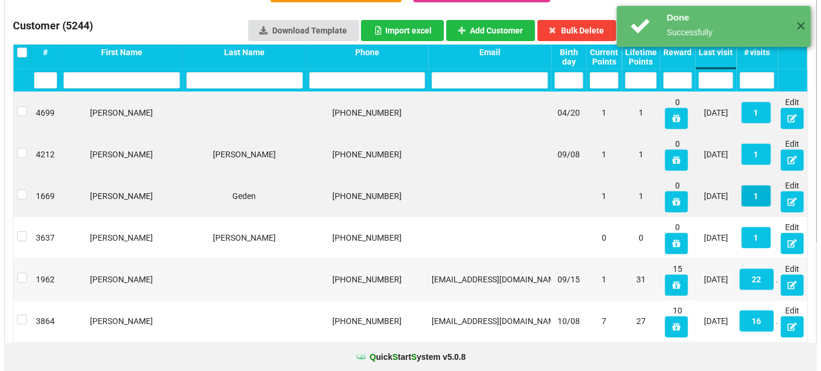
scroll to position [142, 0]
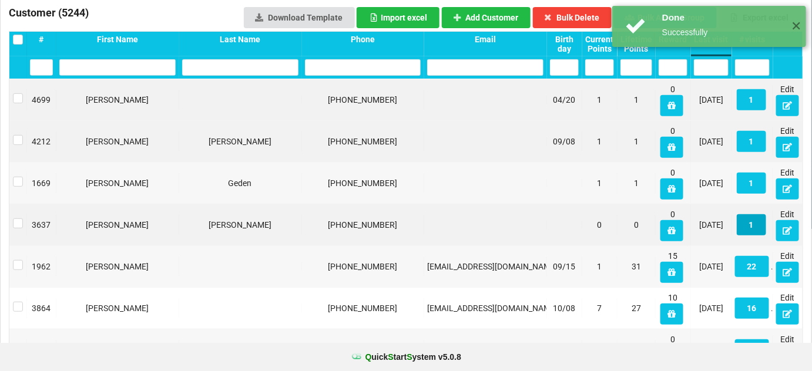
click at [752, 228] on button "1" at bounding box center [751, 225] width 29 height 21
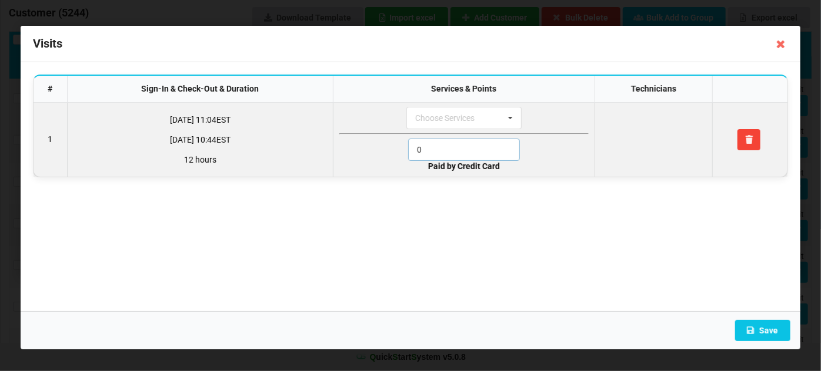
click at [463, 143] on input "0" at bounding box center [464, 150] width 112 height 22
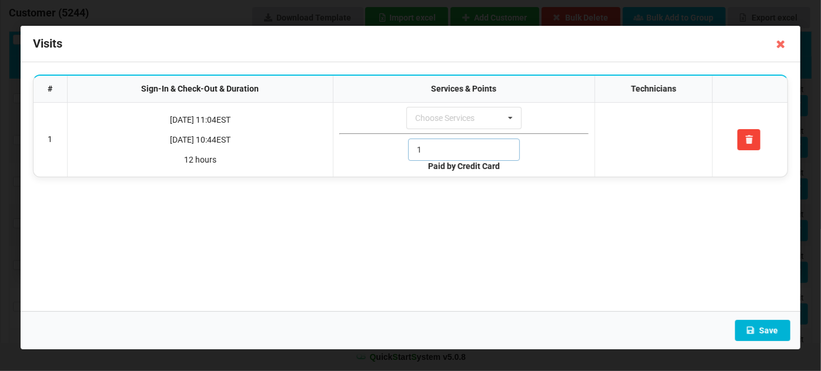
type input "1"
click at [763, 329] on button "Save" at bounding box center [762, 330] width 55 height 21
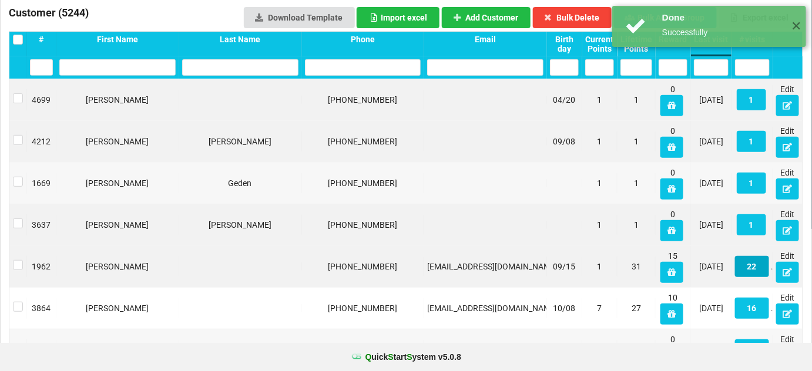
click at [762, 261] on button "22" at bounding box center [752, 266] width 34 height 21
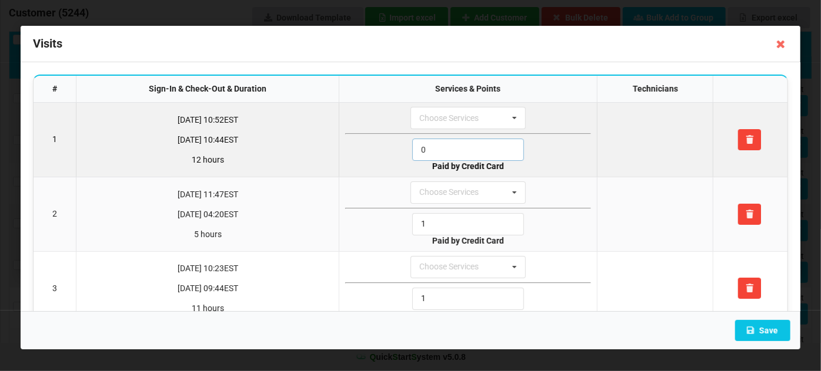
click at [457, 150] on input "0" at bounding box center [468, 150] width 112 height 22
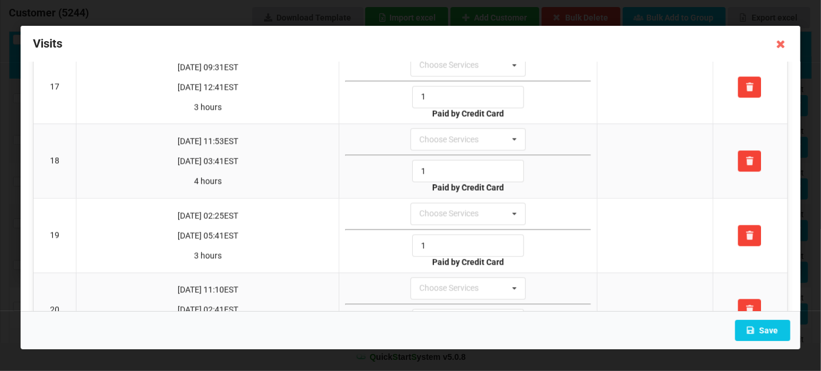
scroll to position [1423, 0]
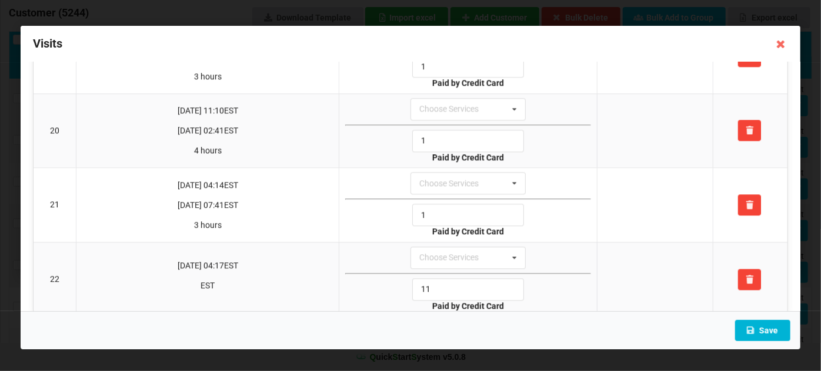
type input "1"
click at [775, 330] on button "Save" at bounding box center [762, 330] width 55 height 21
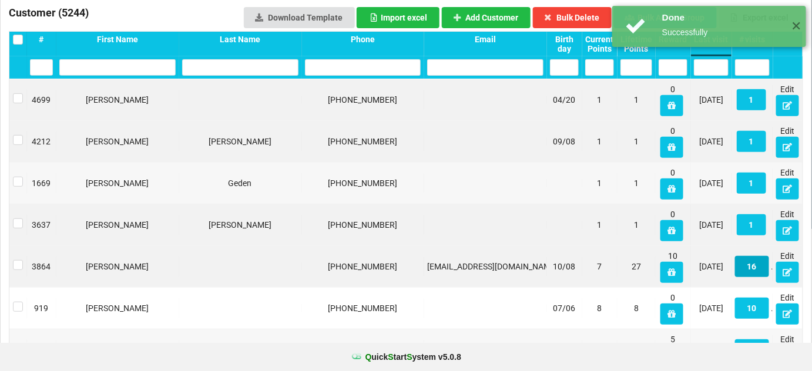
click at [754, 264] on button "16" at bounding box center [752, 266] width 34 height 21
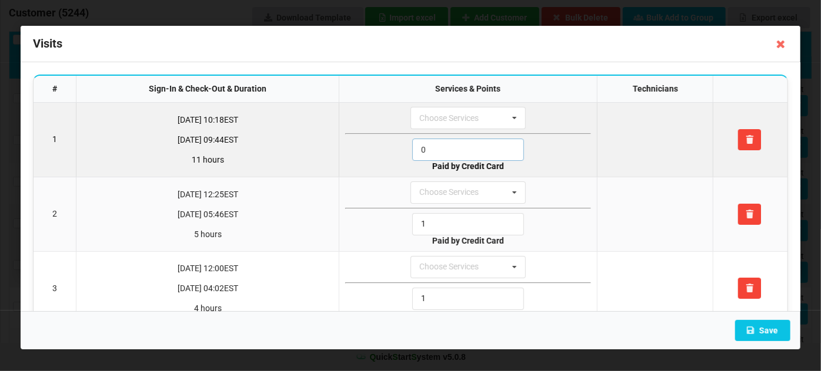
click at [428, 148] on input "0" at bounding box center [468, 150] width 112 height 22
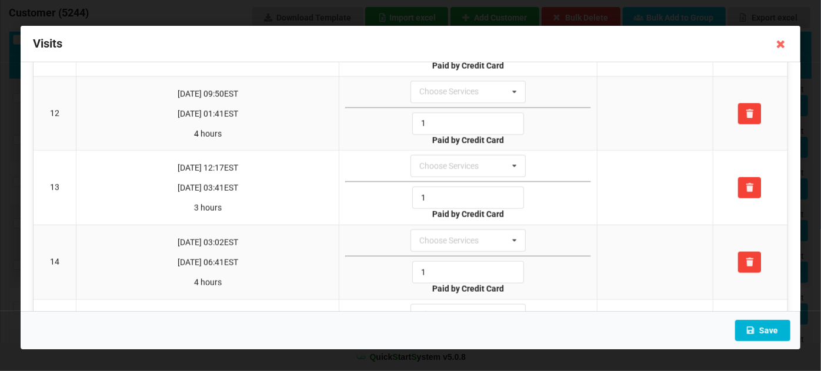
scroll to position [981, 0]
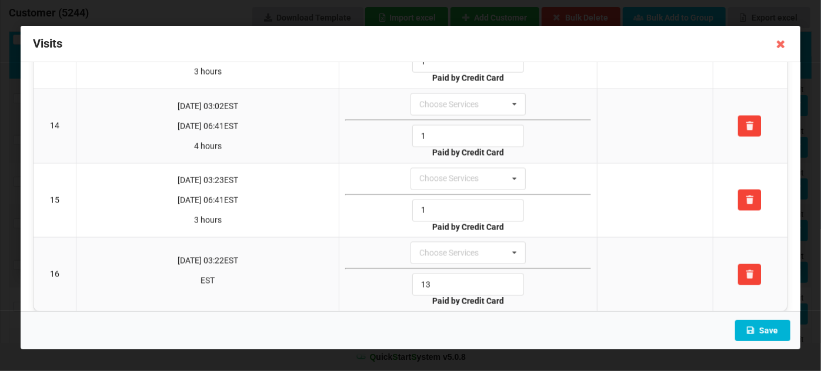
type input "1"
click at [763, 329] on button "Save" at bounding box center [762, 330] width 55 height 21
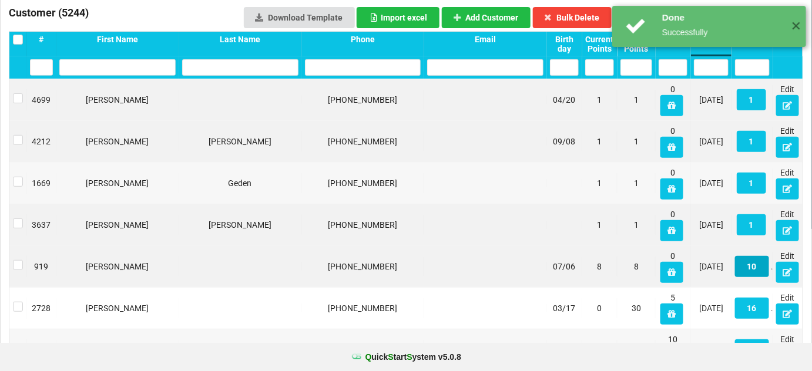
click at [754, 262] on button "10" at bounding box center [752, 266] width 34 height 21
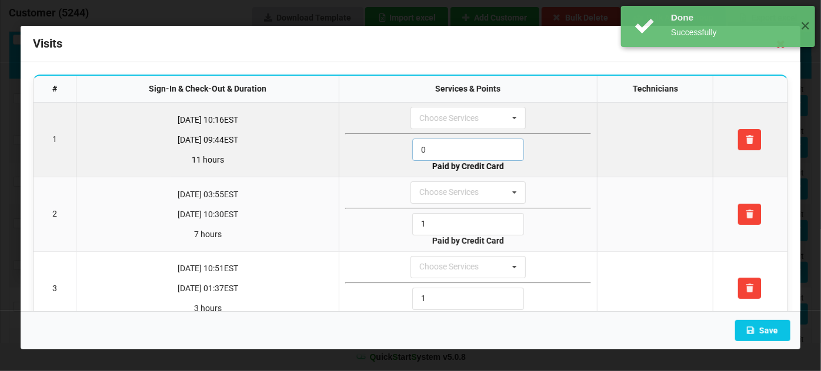
click at [456, 150] on input "0" at bounding box center [468, 150] width 112 height 22
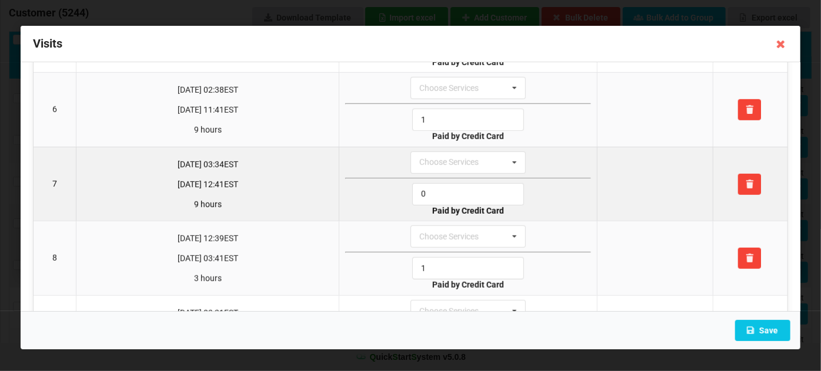
scroll to position [398, 0]
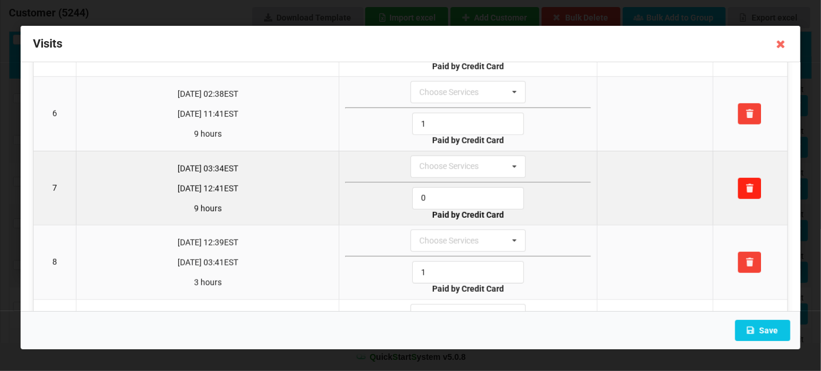
type input "1"
click at [744, 185] on icon at bounding box center [749, 188] width 10 height 7
type input "1"
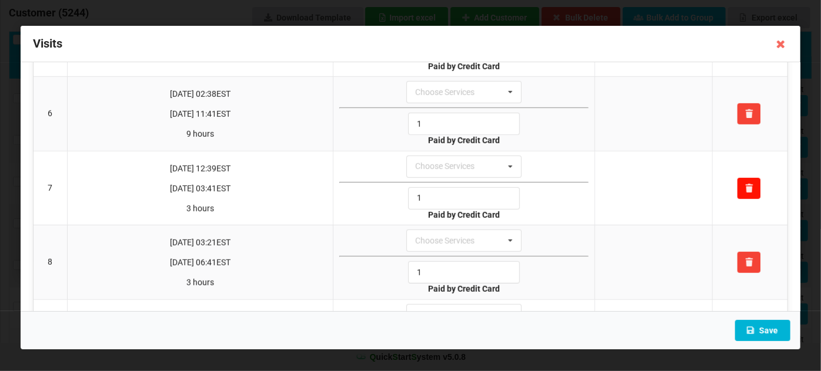
scroll to position [466, 0]
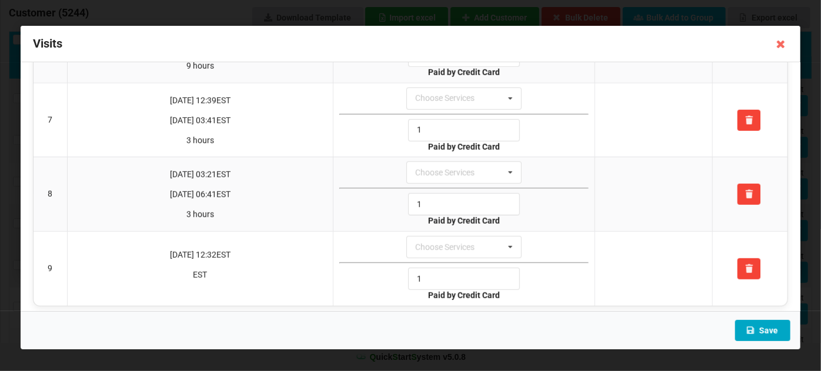
click at [765, 326] on button "Save" at bounding box center [762, 330] width 55 height 21
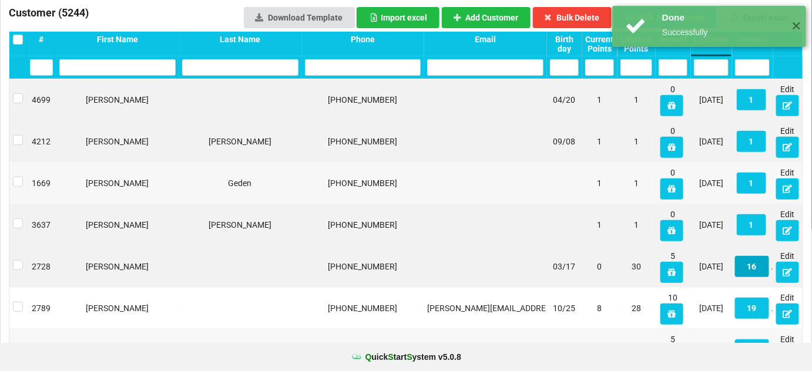
click at [752, 267] on button "16" at bounding box center [752, 266] width 34 height 21
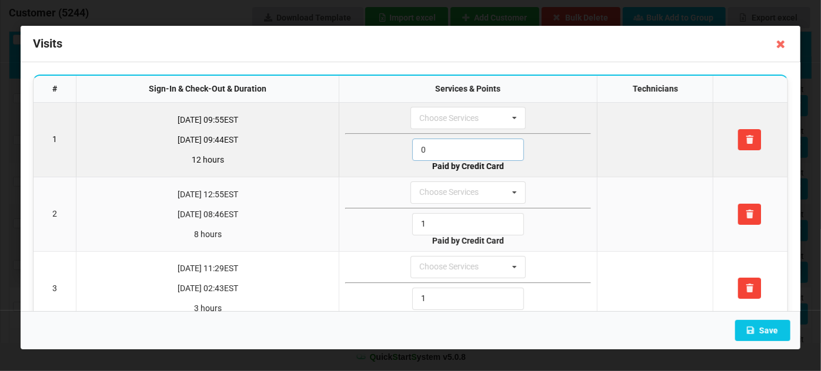
click at [468, 152] on input "0" at bounding box center [468, 150] width 112 height 22
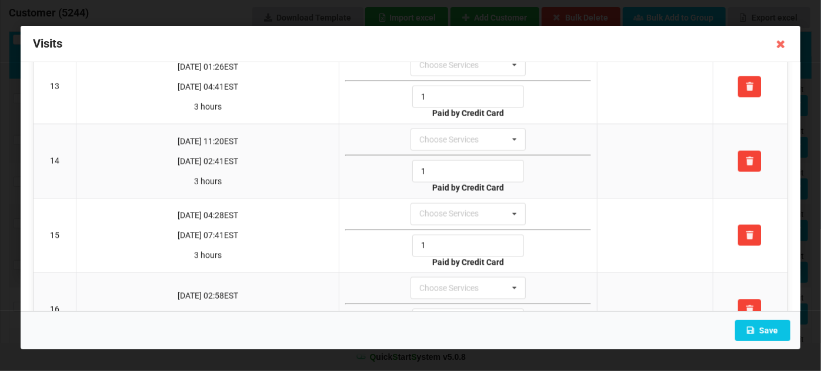
scroll to position [981, 0]
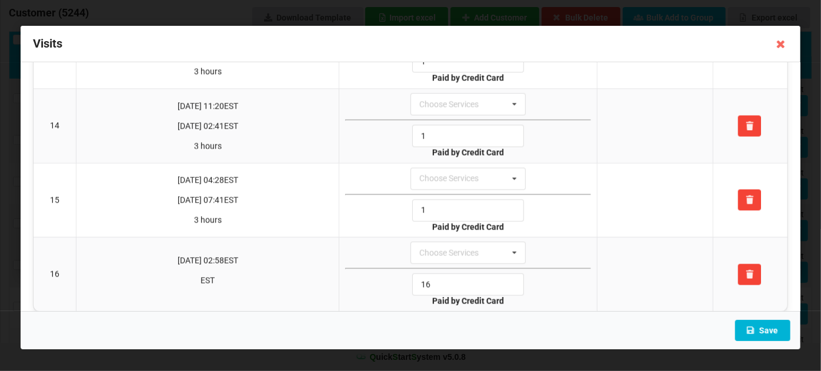
type input "1"
click at [763, 328] on button "Save" at bounding box center [762, 330] width 55 height 21
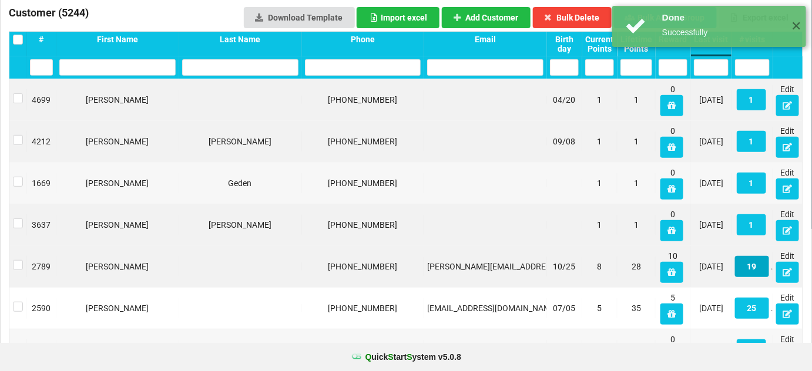
click at [752, 261] on button "19" at bounding box center [752, 266] width 34 height 21
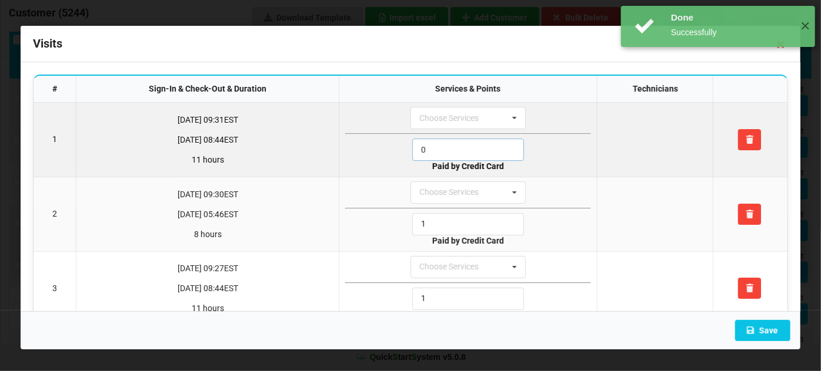
click at [448, 154] on input "0" at bounding box center [468, 150] width 112 height 22
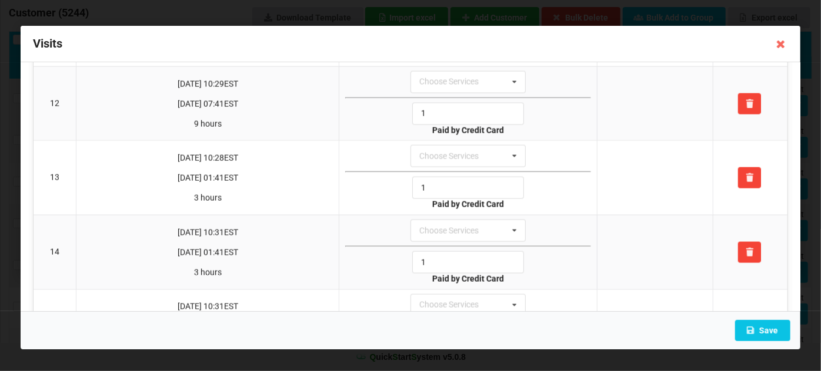
scroll to position [1202, 0]
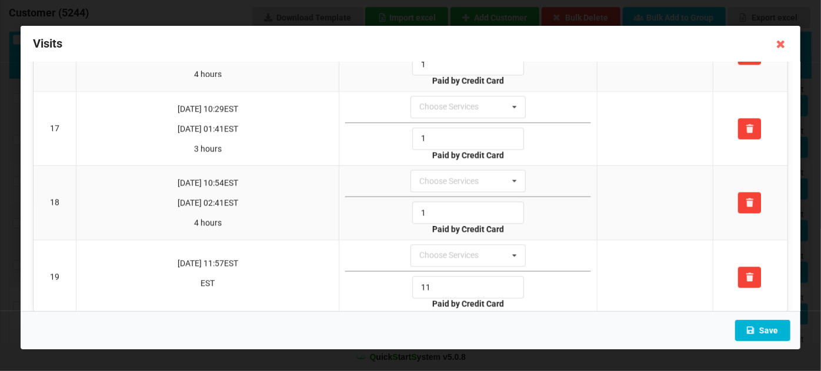
type input "1"
click at [760, 329] on button "Save" at bounding box center [762, 330] width 55 height 21
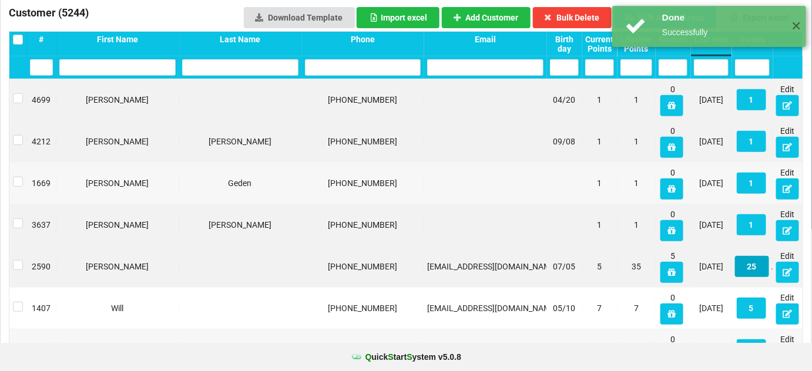
click at [755, 267] on button "25" at bounding box center [752, 266] width 34 height 21
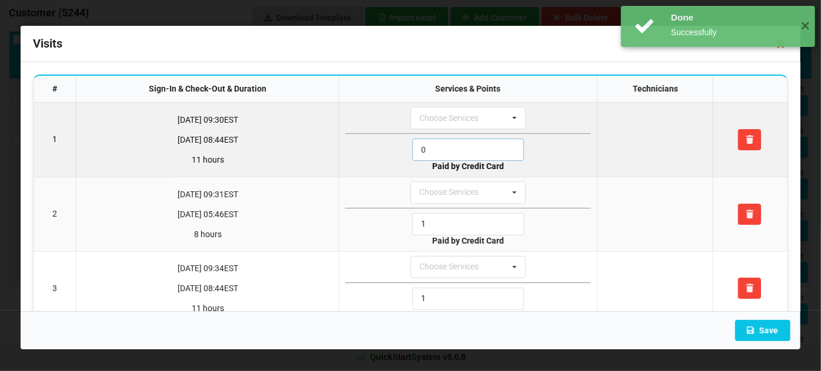
click at [479, 149] on input "0" at bounding box center [468, 150] width 112 height 22
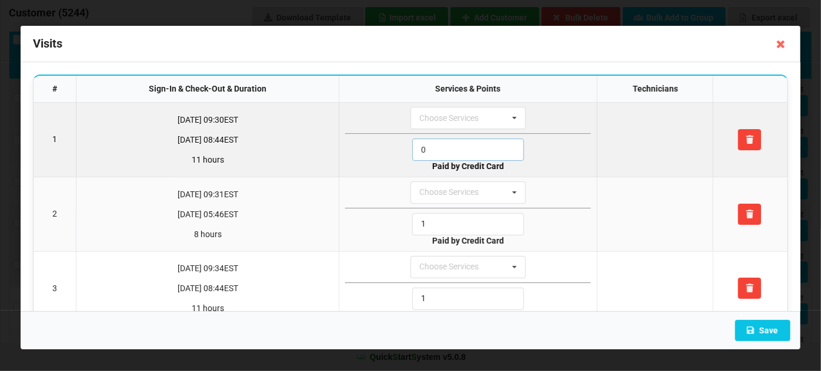
click at [479, 149] on input "0" at bounding box center [468, 150] width 112 height 22
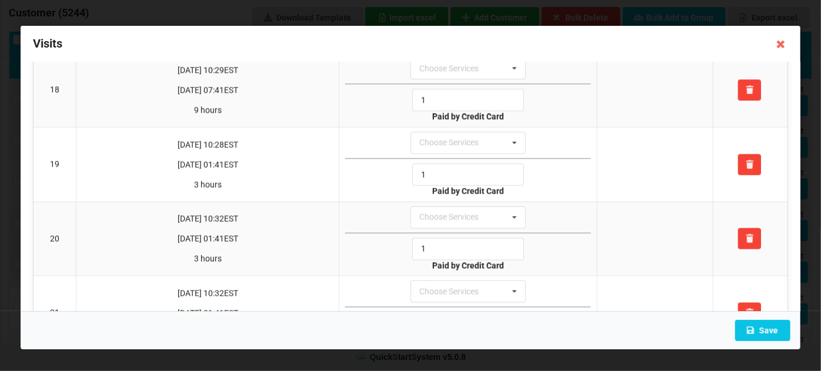
scroll to position [1567, 0]
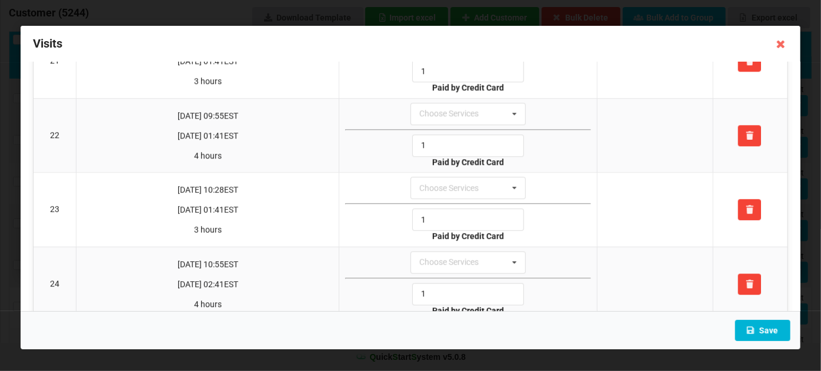
type input "1"
click at [769, 336] on button "Save" at bounding box center [762, 330] width 55 height 21
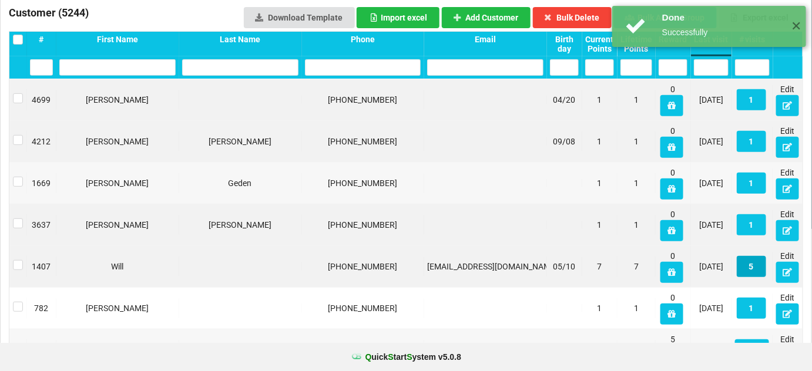
click at [756, 263] on button "5" at bounding box center [751, 266] width 29 height 21
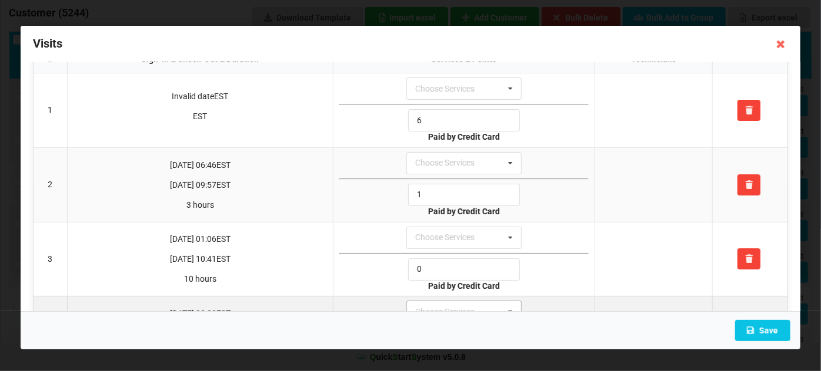
scroll to position [71, 0]
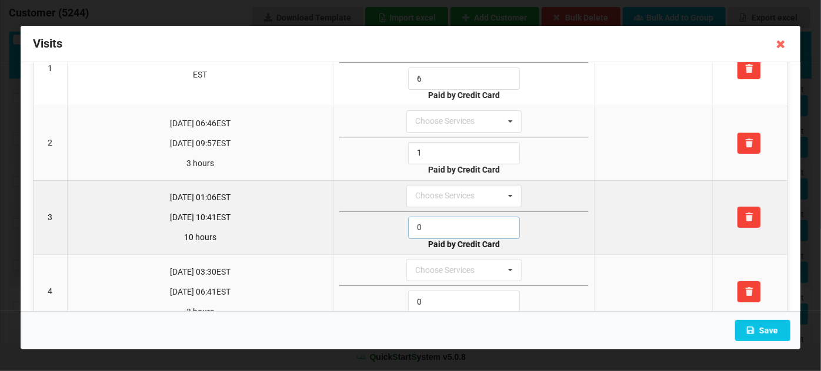
click at [430, 222] on input "0" at bounding box center [464, 228] width 112 height 22
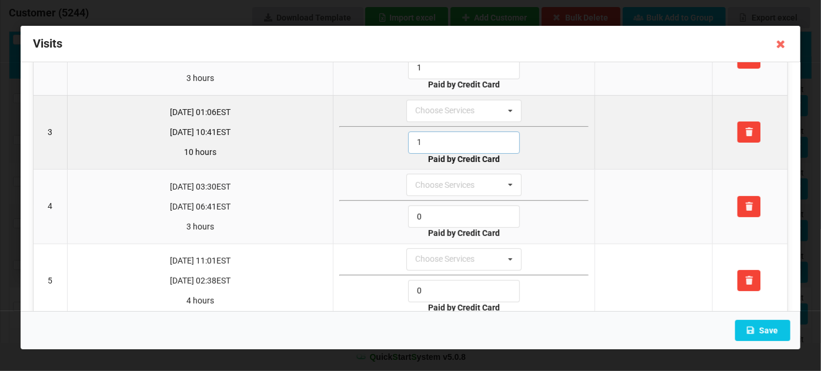
scroll to position [172, 0]
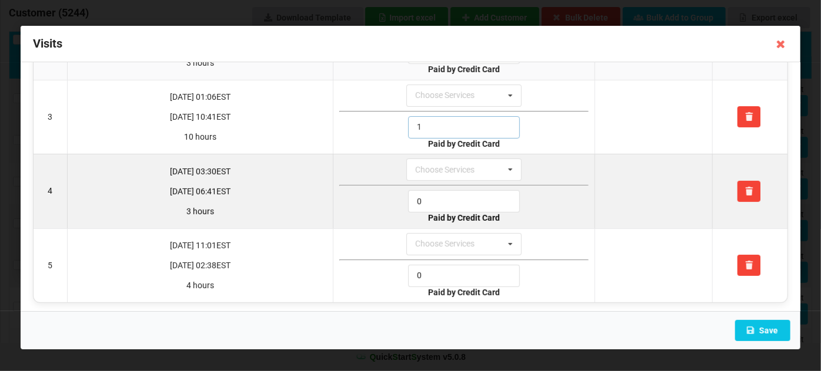
type input "1"
click at [428, 198] on input "0" at bounding box center [464, 201] width 112 height 22
click at [427, 198] on input "0" at bounding box center [464, 201] width 112 height 22
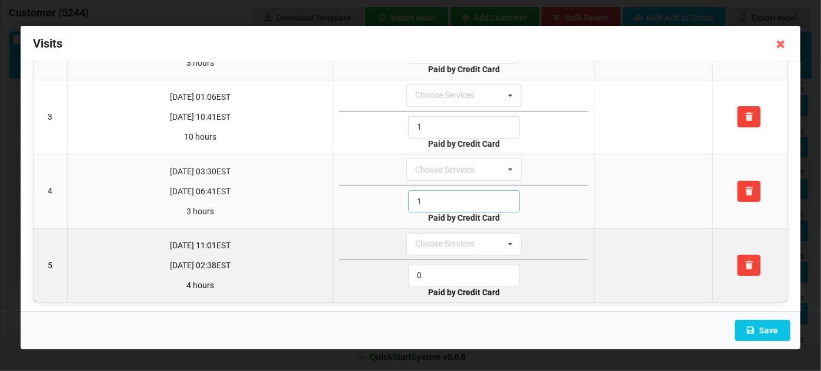
type input "1"
click at [431, 266] on input "0" at bounding box center [464, 276] width 112 height 22
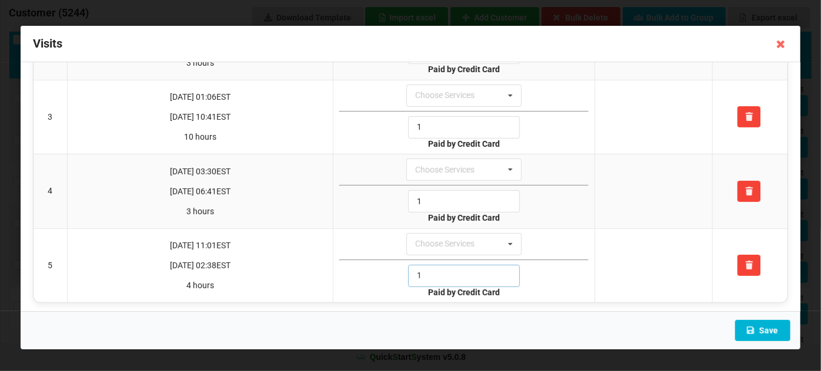
type input "1"
click at [769, 327] on button "Save" at bounding box center [762, 330] width 55 height 21
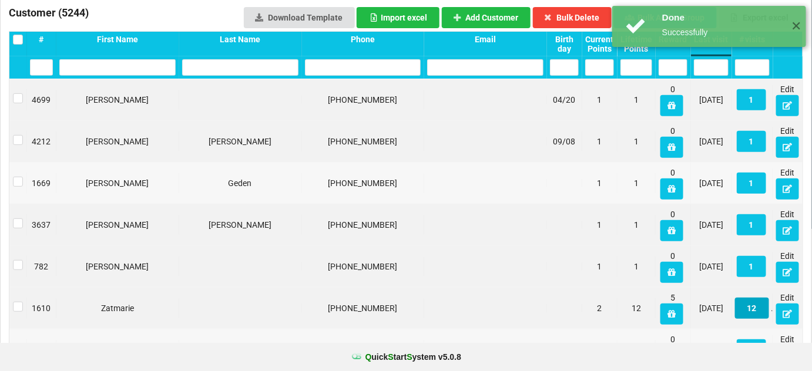
click at [757, 310] on button "12" at bounding box center [752, 308] width 34 height 21
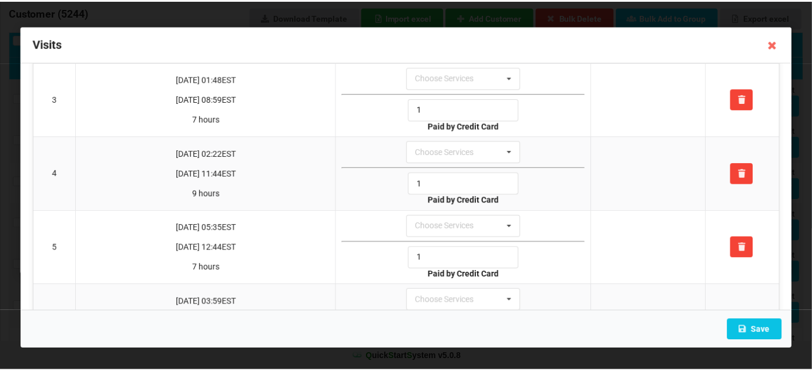
scroll to position [188, 0]
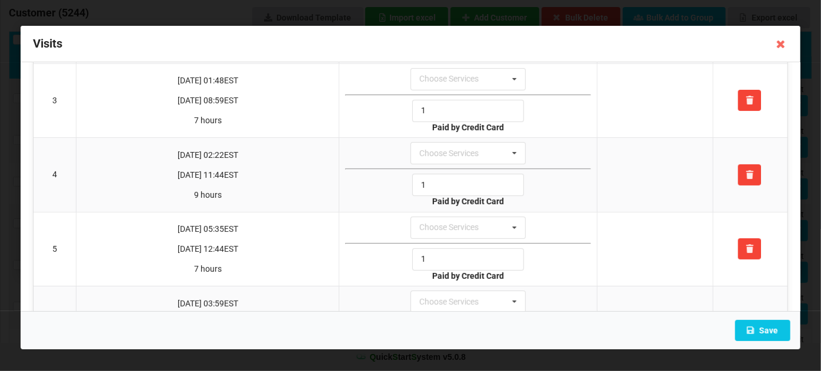
drag, startPoint x: 779, startPoint y: 46, endPoint x: 788, endPoint y: 45, distance: 8.9
click at [785, 45] on icon at bounding box center [780, 44] width 19 height 19
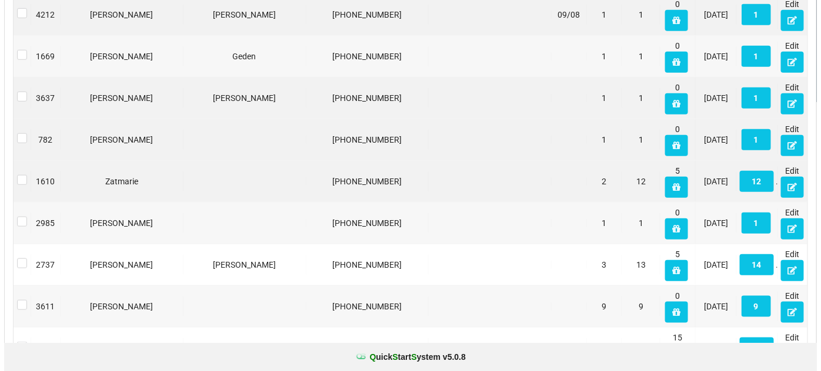
scroll to position [285, 0]
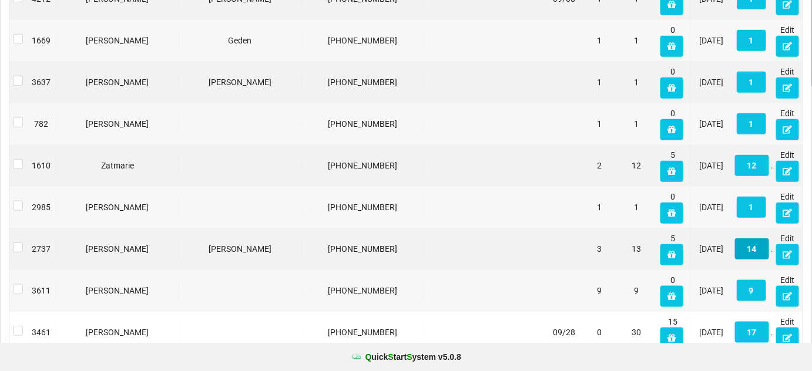
click at [757, 252] on button "14" at bounding box center [752, 249] width 34 height 21
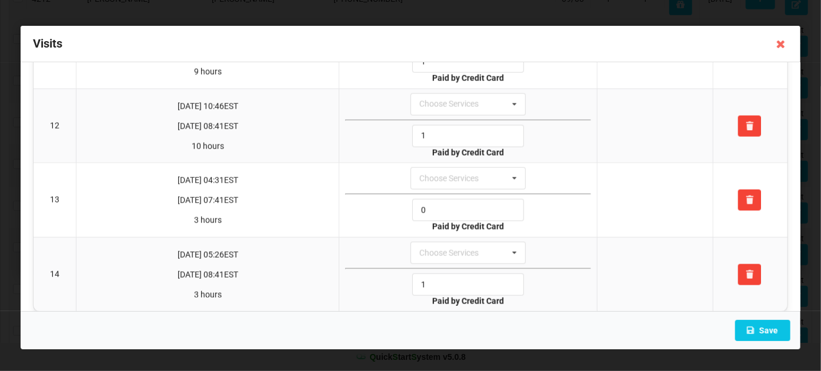
scroll to position [834, 0]
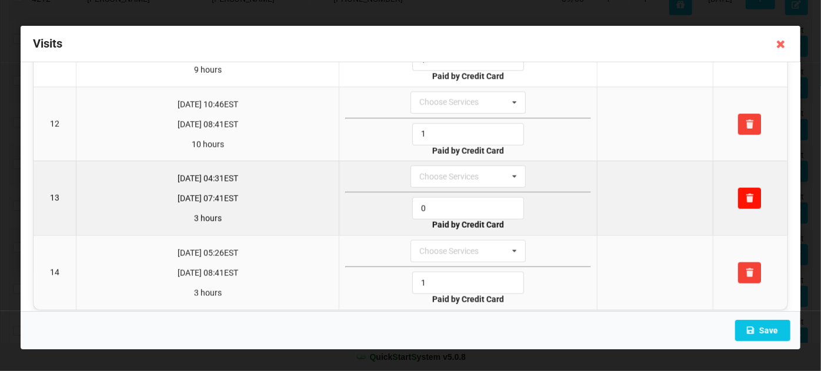
click at [744, 195] on icon at bounding box center [749, 198] width 10 height 7
type input "1"
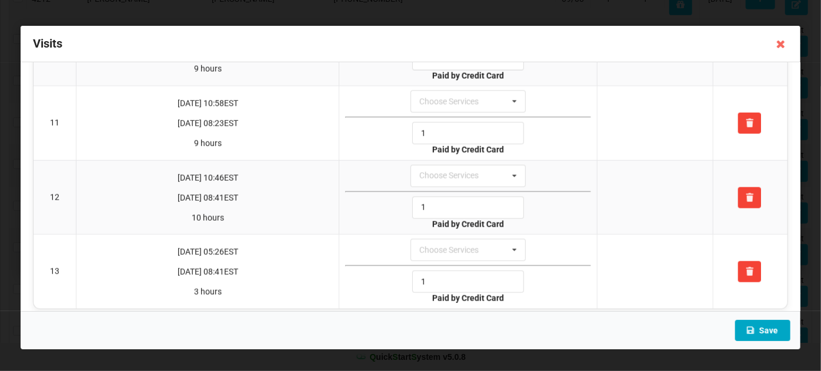
click at [769, 330] on button "Save" at bounding box center [762, 330] width 55 height 21
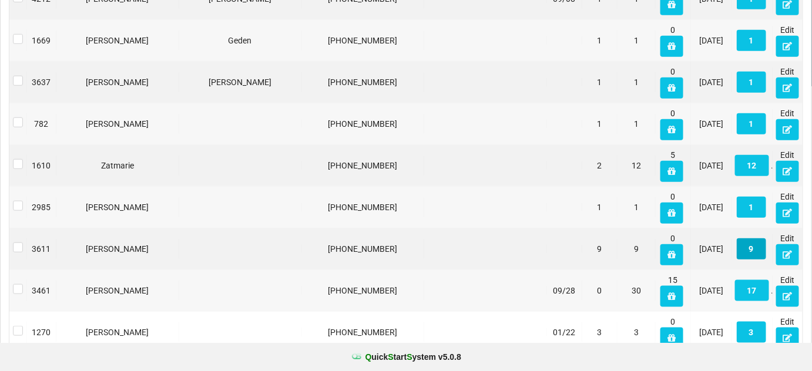
click at [754, 252] on button "9" at bounding box center [751, 249] width 29 height 21
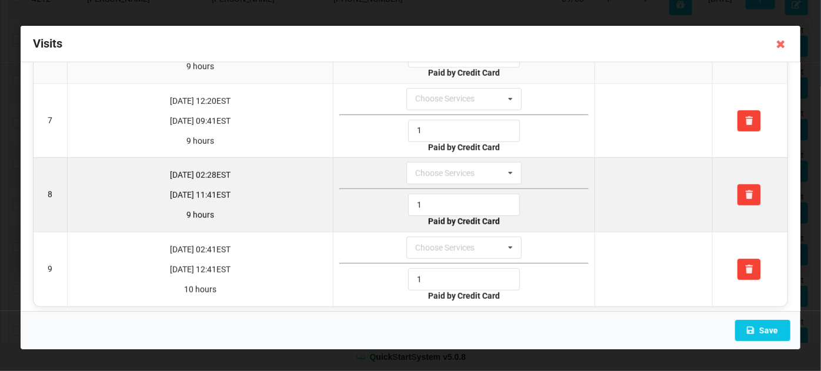
scroll to position [466, 0]
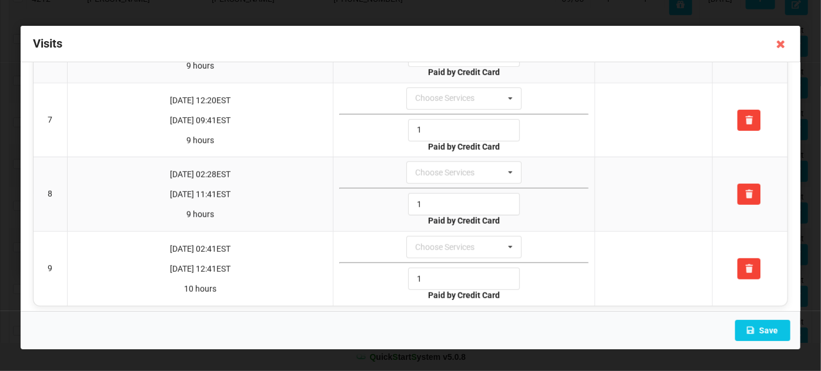
drag, startPoint x: 782, startPoint y: 48, endPoint x: 772, endPoint y: 75, distance: 29.2
click at [781, 48] on icon at bounding box center [780, 44] width 19 height 19
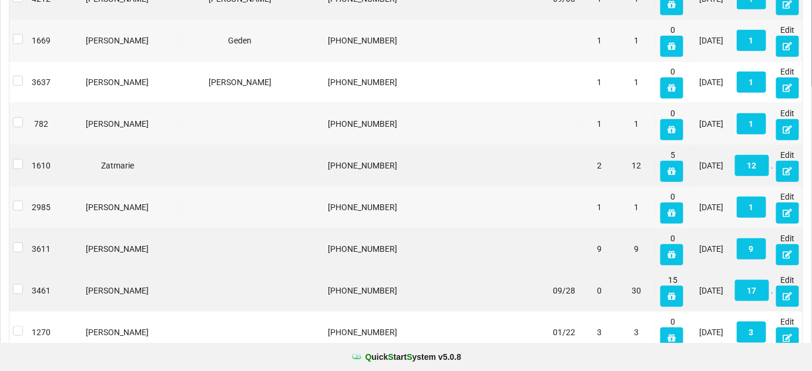
click at [759, 302] on div "17" at bounding box center [752, 290] width 41 height 29
click at [756, 292] on button "17" at bounding box center [752, 290] width 34 height 21
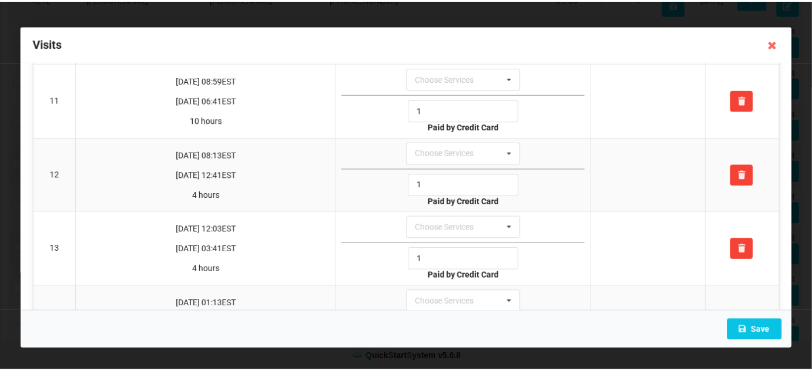
scroll to position [1055, 0]
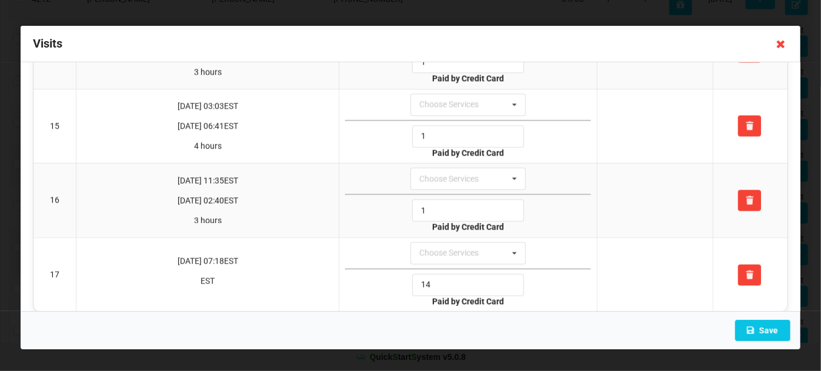
click at [781, 47] on icon at bounding box center [780, 44] width 19 height 19
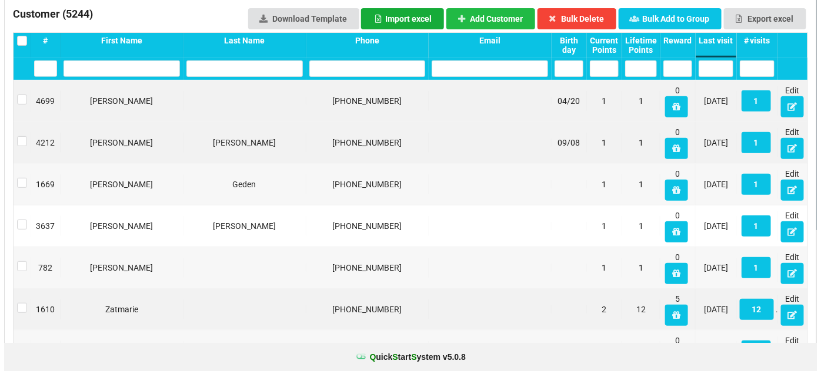
scroll to position [0, 0]
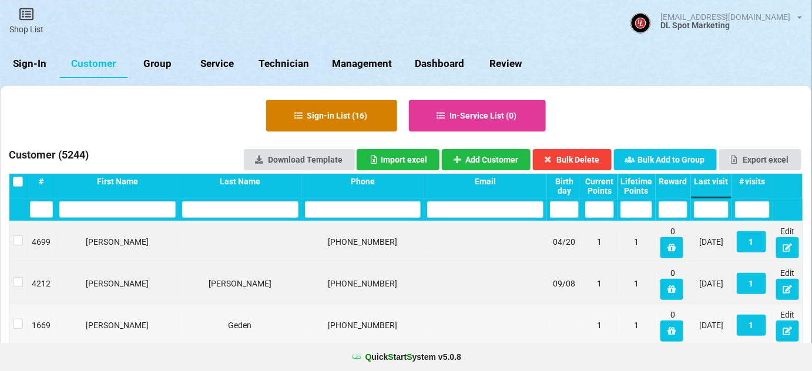
click at [344, 119] on button "Sign-in List ( 16 )" at bounding box center [331, 116] width 131 height 32
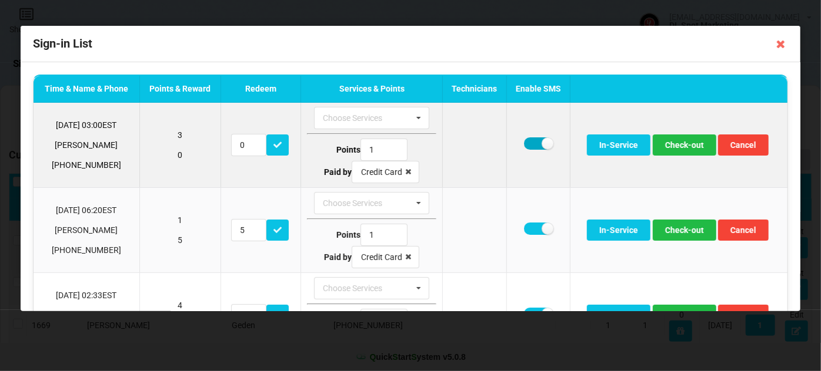
click at [531, 142] on label at bounding box center [538, 144] width 29 height 12
checkbox input "false"
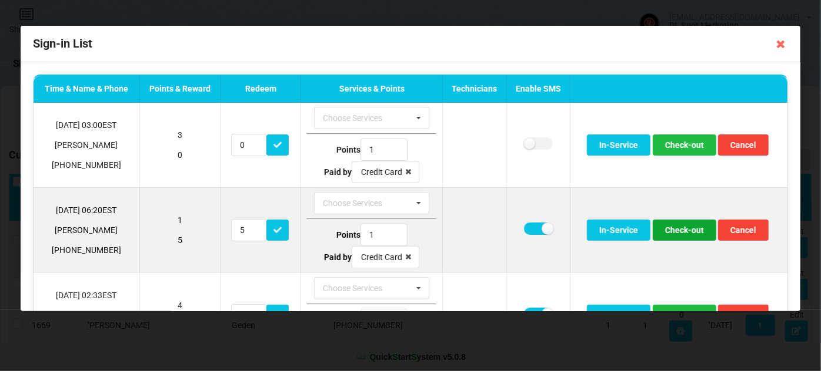
click at [676, 227] on button "Check-out" at bounding box center [683, 230] width 63 height 21
click at [675, 229] on button "Check-out" at bounding box center [683, 230] width 63 height 21
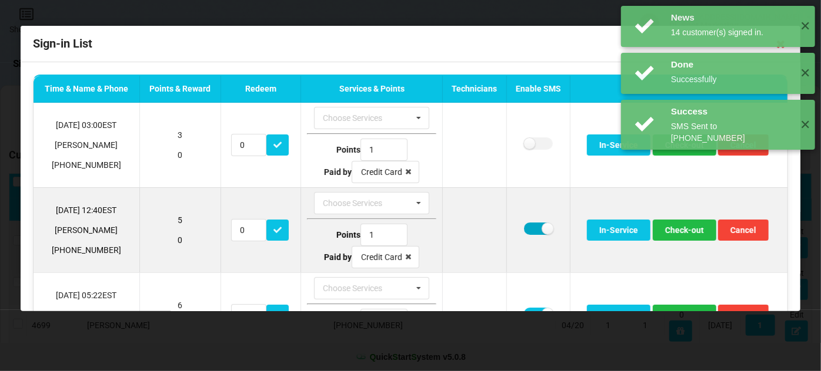
click at [530, 223] on label at bounding box center [538, 229] width 29 height 12
checkbox input "false"
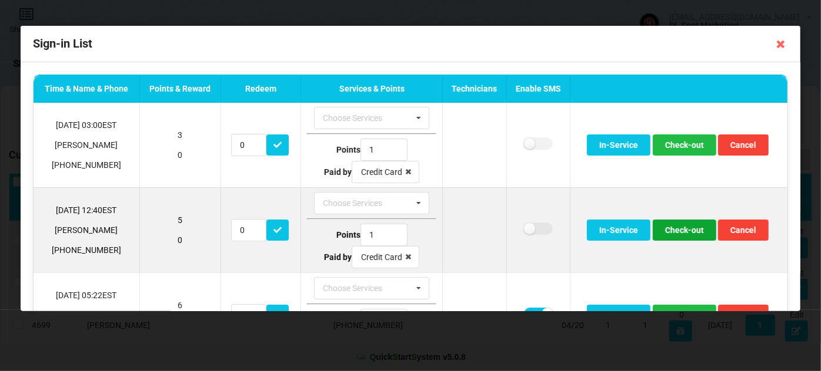
click at [682, 228] on button "Check-out" at bounding box center [683, 230] width 63 height 21
click at [668, 230] on button "Check-out" at bounding box center [683, 230] width 63 height 21
click at [668, 231] on button "Check-out" at bounding box center [683, 230] width 63 height 21
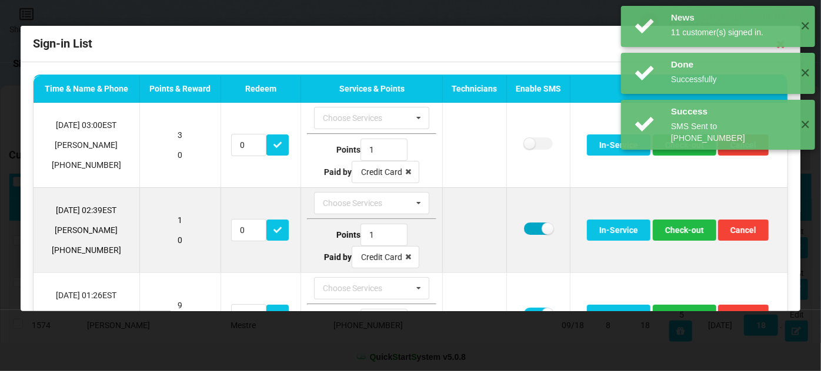
click at [527, 226] on label at bounding box center [538, 229] width 29 height 12
checkbox input "false"
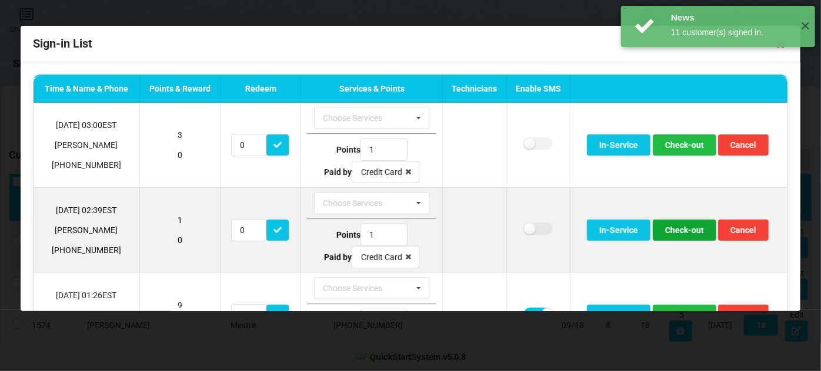
click at [674, 229] on button "Check-out" at bounding box center [683, 230] width 63 height 21
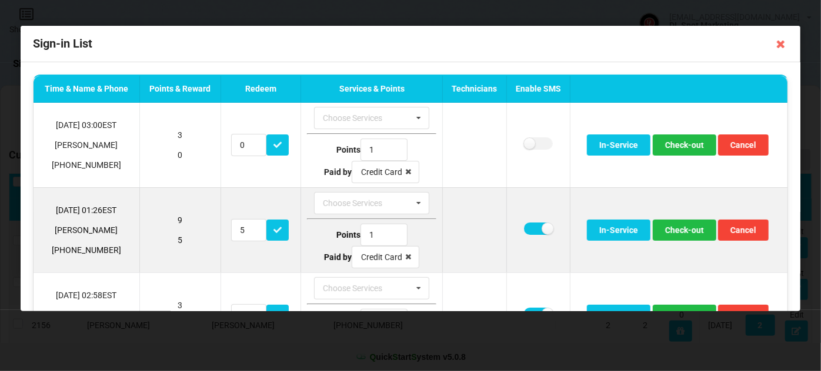
drag, startPoint x: 669, startPoint y: 240, endPoint x: 659, endPoint y: 260, distance: 22.1
click at [658, 261] on td "In-Service Check-out Cancel" at bounding box center [678, 229] width 217 height 85
click at [686, 230] on button "Check-out" at bounding box center [683, 230] width 63 height 21
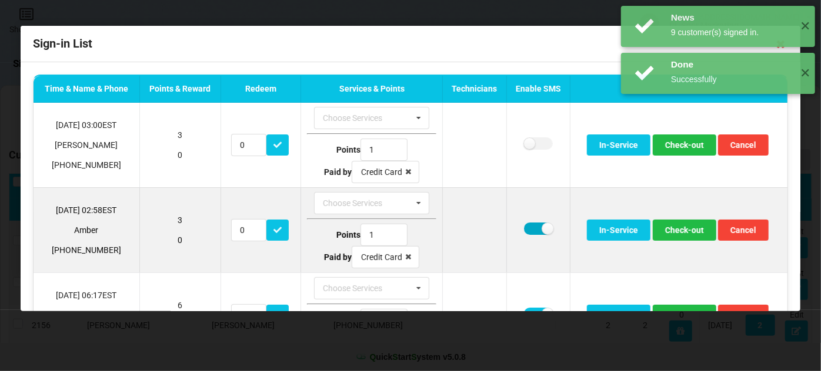
click at [530, 230] on label at bounding box center [538, 229] width 29 height 12
checkbox input "false"
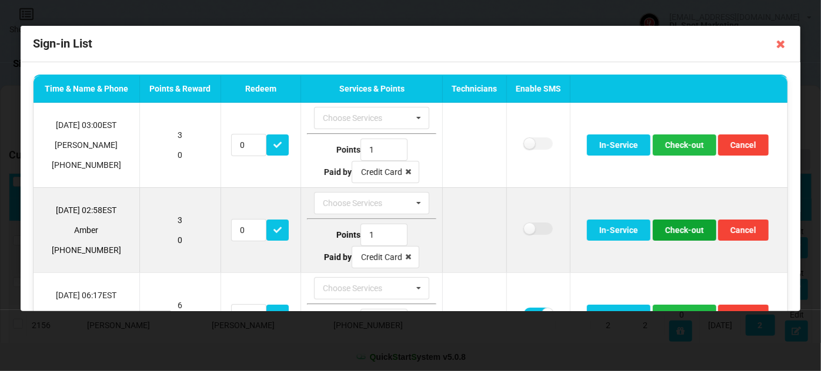
click at [678, 229] on button "Check-out" at bounding box center [683, 230] width 63 height 21
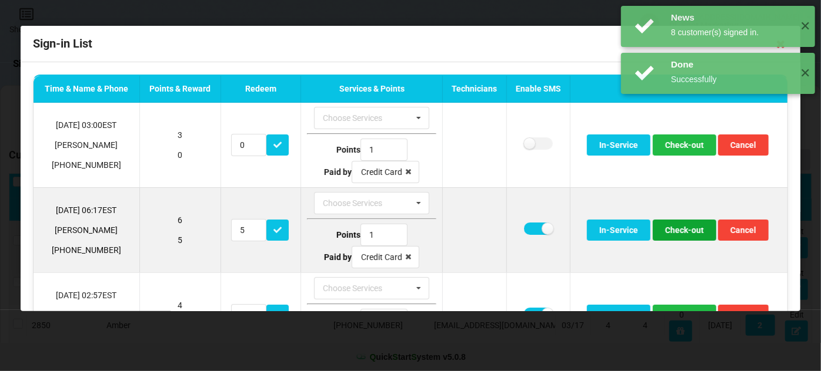
click at [678, 230] on button "Check-out" at bounding box center [683, 230] width 63 height 21
click at [526, 227] on label at bounding box center [538, 229] width 29 height 12
checkbox input "false"
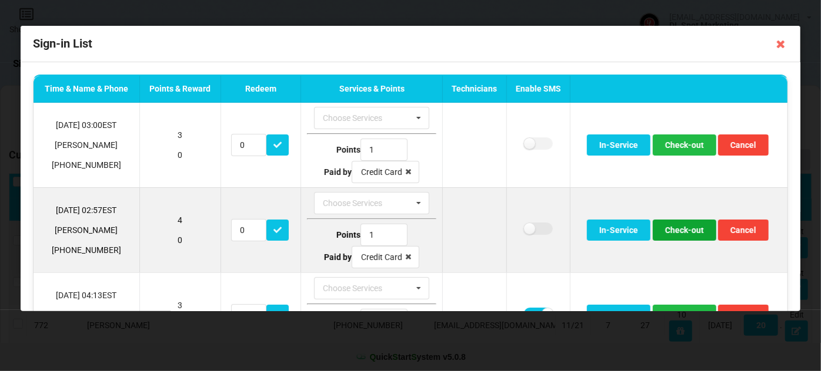
click at [677, 234] on button "Check-out" at bounding box center [683, 230] width 63 height 21
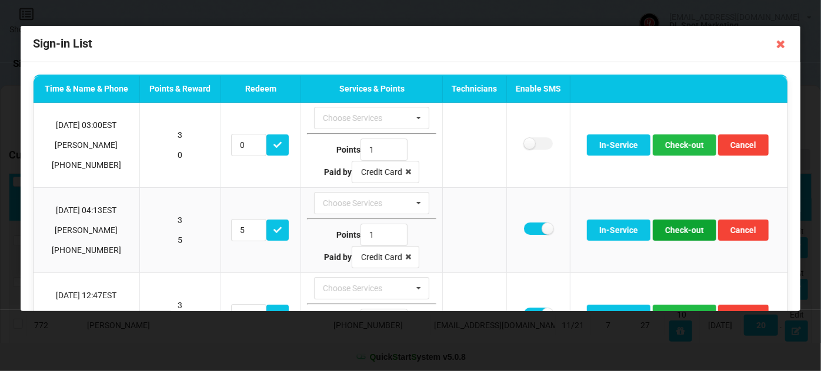
click at [677, 234] on button "Check-out" at bounding box center [683, 230] width 63 height 21
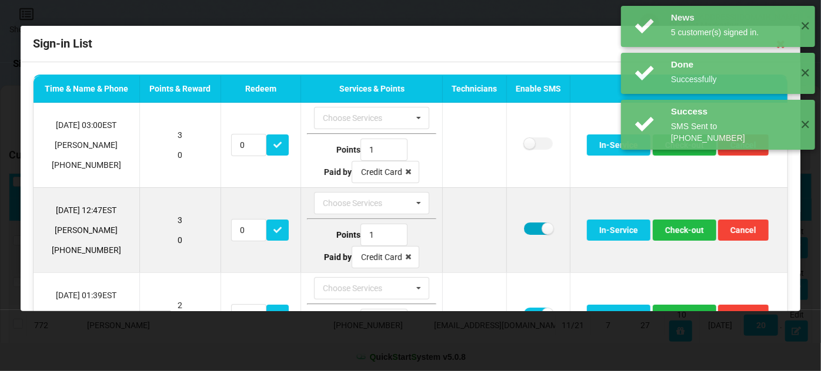
click at [530, 223] on label at bounding box center [538, 229] width 29 height 12
checkbox input "false"
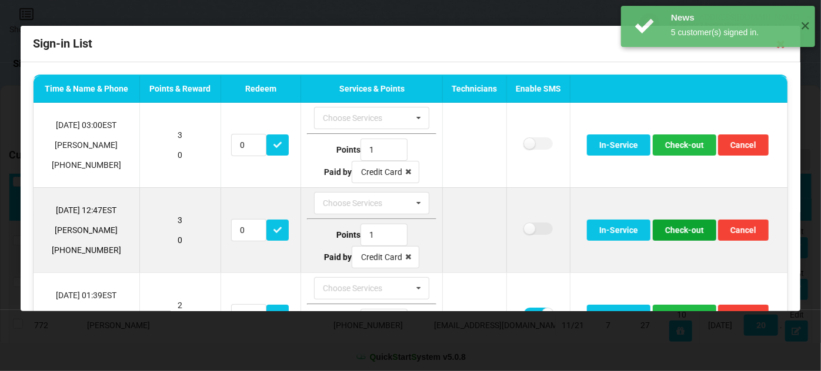
click at [687, 230] on button "Check-out" at bounding box center [683, 230] width 63 height 21
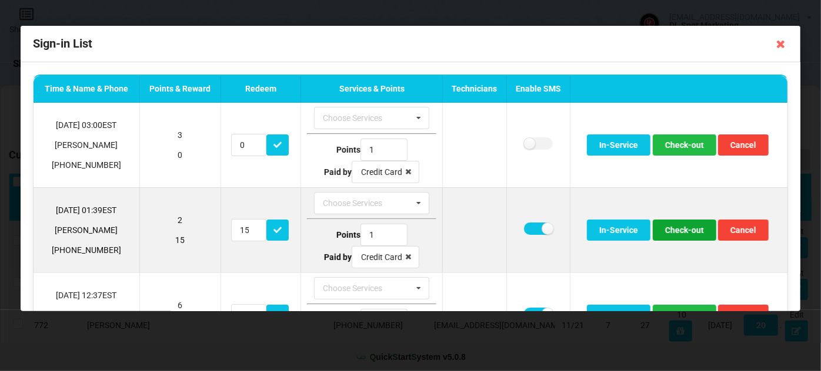
click at [677, 232] on button "Check-out" at bounding box center [683, 230] width 63 height 21
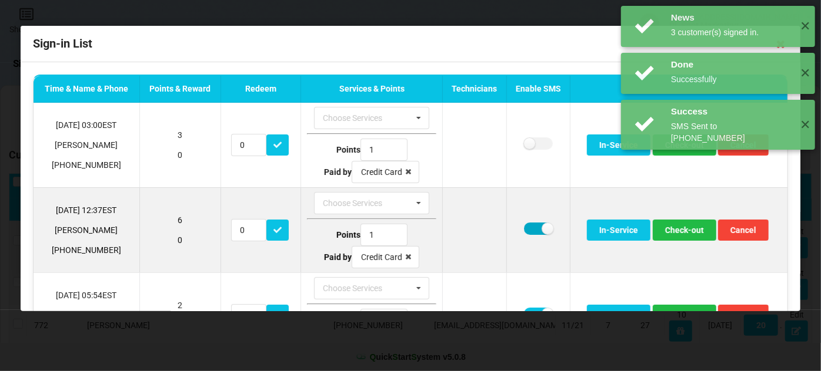
click at [527, 225] on label at bounding box center [538, 229] width 29 height 12
checkbox input "false"
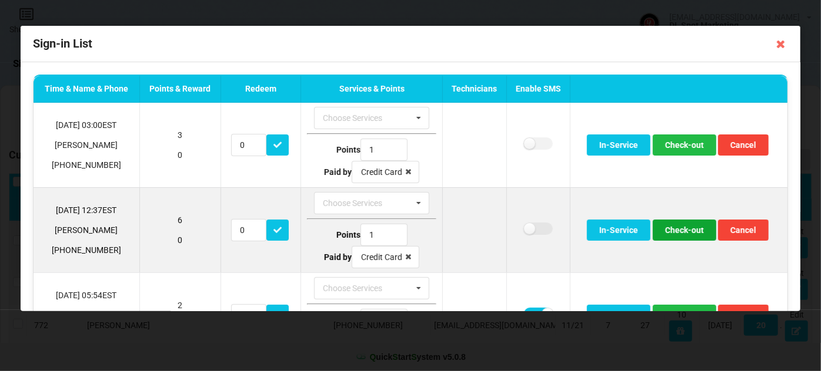
click at [679, 228] on button "Check-out" at bounding box center [683, 230] width 63 height 21
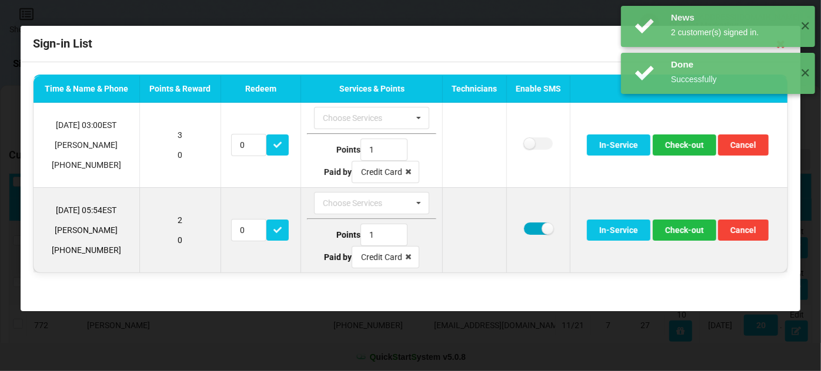
click at [531, 226] on label at bounding box center [538, 229] width 29 height 12
checkbox input "false"
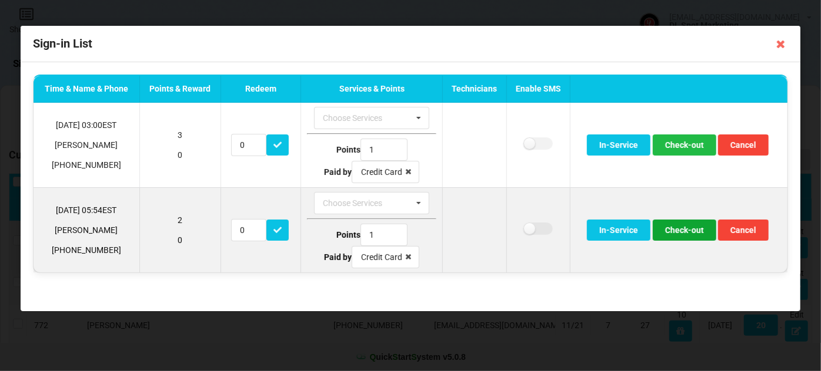
click at [689, 231] on button "Check-out" at bounding box center [683, 230] width 63 height 21
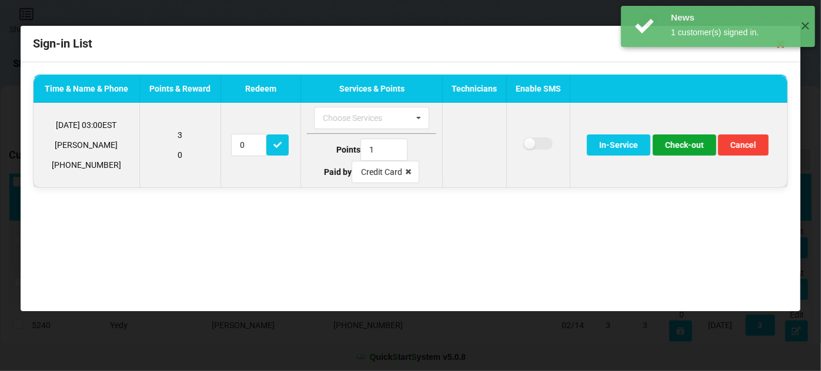
click at [685, 139] on button "Check-out" at bounding box center [683, 145] width 63 height 21
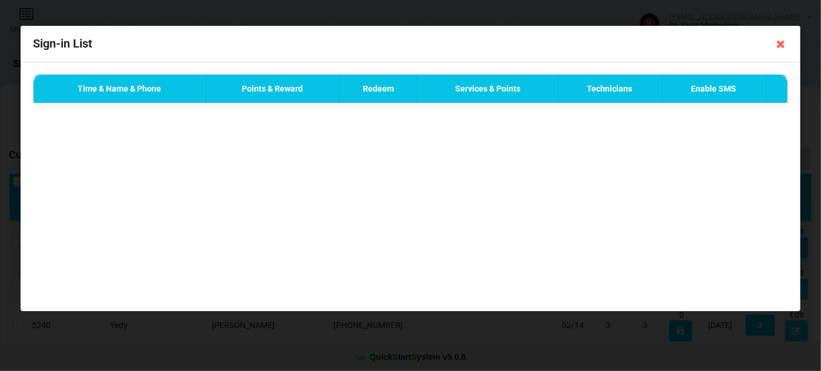
drag, startPoint x: 744, startPoint y: 134, endPoint x: 748, endPoint y: 128, distance: 6.9
click at [744, 131] on div "Time & Name & Phone Points & Reward Redeem Services & Points Technicians Enable…" at bounding box center [410, 186] width 779 height 249
click at [709, 225] on div "Time & Name & Phone Points & Reward Redeem Services & Points Technicians Enable…" at bounding box center [410, 186] width 779 height 249
click at [781, 43] on icon at bounding box center [780, 44] width 19 height 19
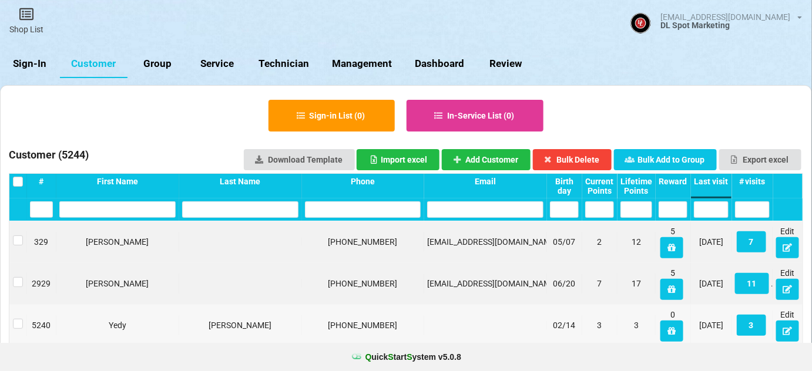
click at [26, 63] on link "Sign-In" at bounding box center [30, 64] width 60 height 28
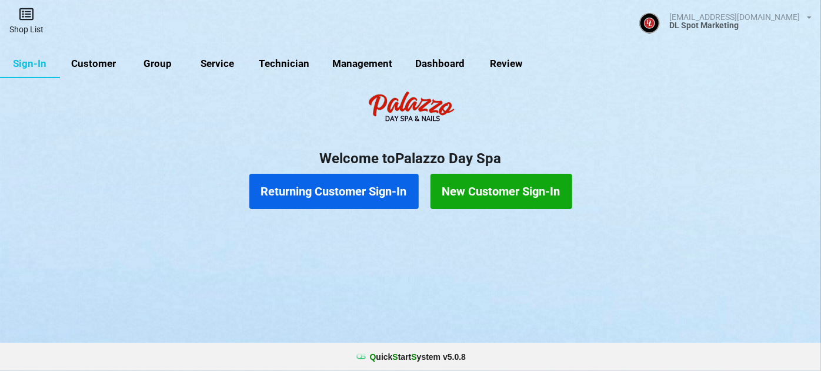
click at [29, 24] on link "Shop List" at bounding box center [26, 21] width 53 height 42
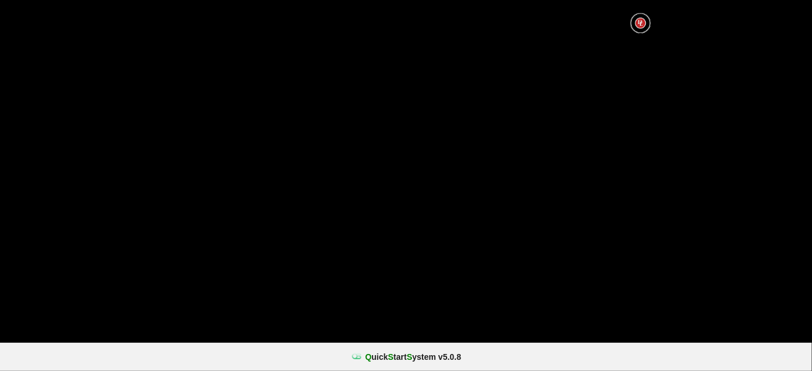
select select "25"
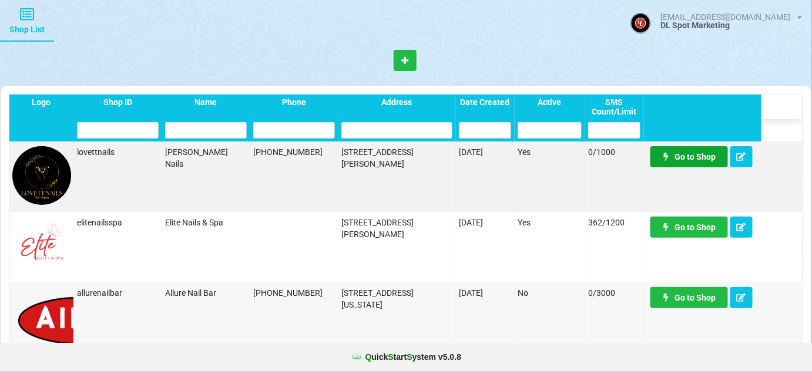
click at [699, 156] on link "Go to Shop" at bounding box center [690, 156] width 78 height 21
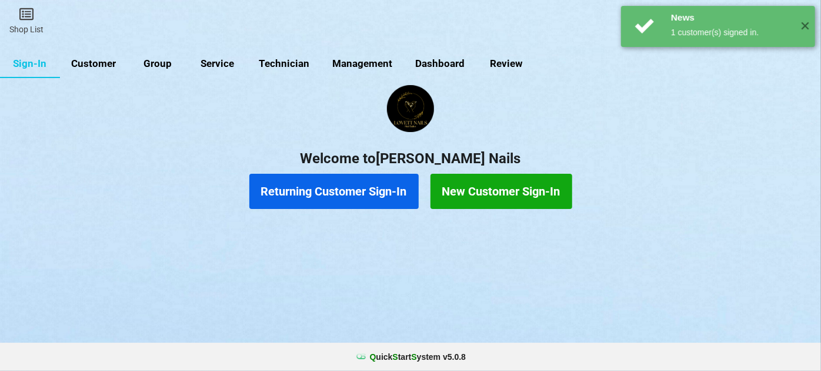
click at [106, 61] on link "Customer" at bounding box center [94, 64] width 68 height 28
select select "25"
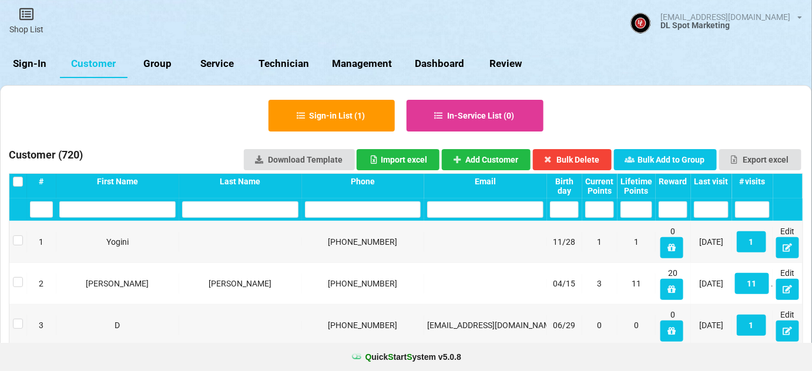
click at [722, 183] on div "Last visit" at bounding box center [711, 181] width 35 height 9
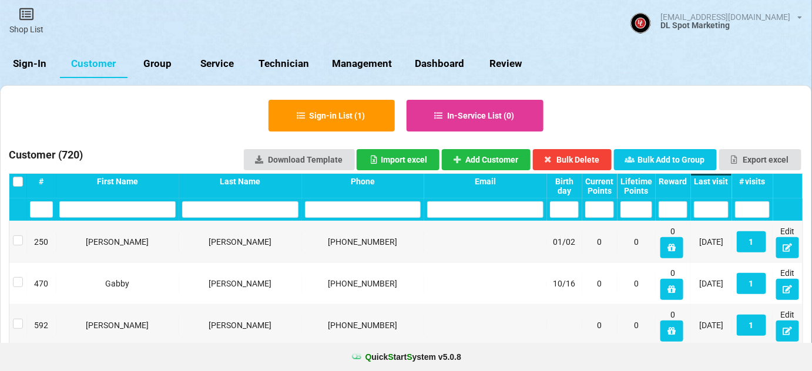
click at [724, 185] on div "Last visit" at bounding box center [711, 181] width 35 height 9
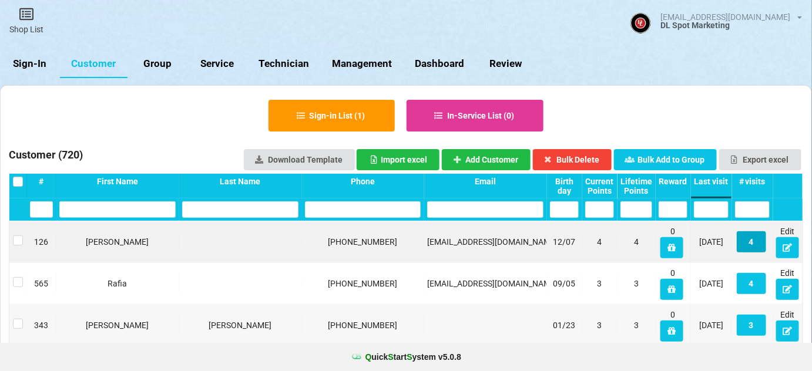
click at [752, 242] on button "4" at bounding box center [751, 242] width 29 height 21
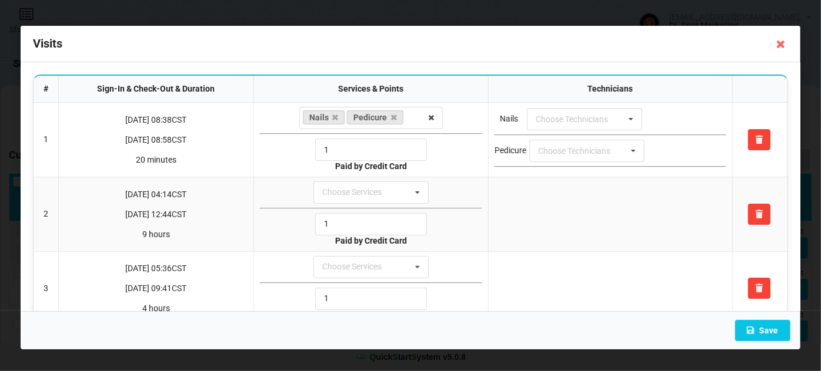
drag, startPoint x: 783, startPoint y: 43, endPoint x: 779, endPoint y: 55, distance: 11.9
click at [782, 43] on icon at bounding box center [780, 44] width 19 height 19
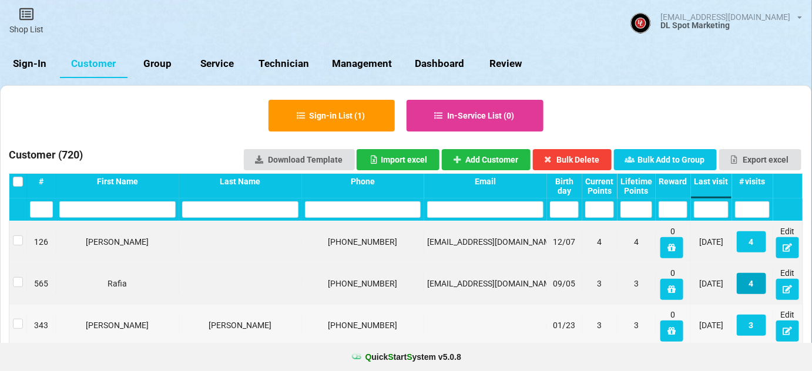
click at [751, 284] on button "4" at bounding box center [751, 283] width 29 height 21
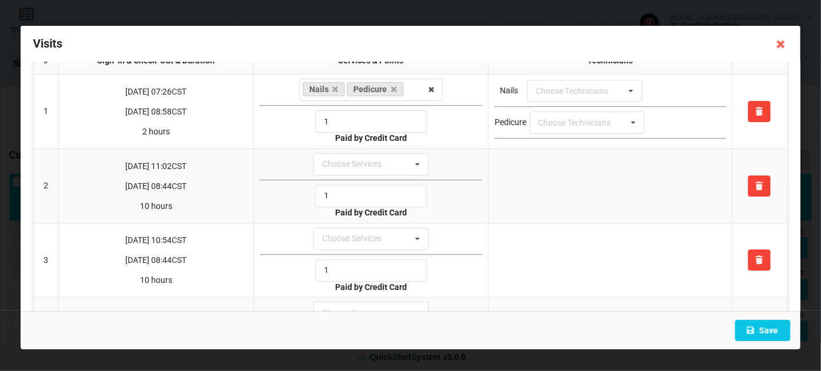
scroll to position [27, 0]
click at [780, 43] on icon at bounding box center [780, 44] width 19 height 19
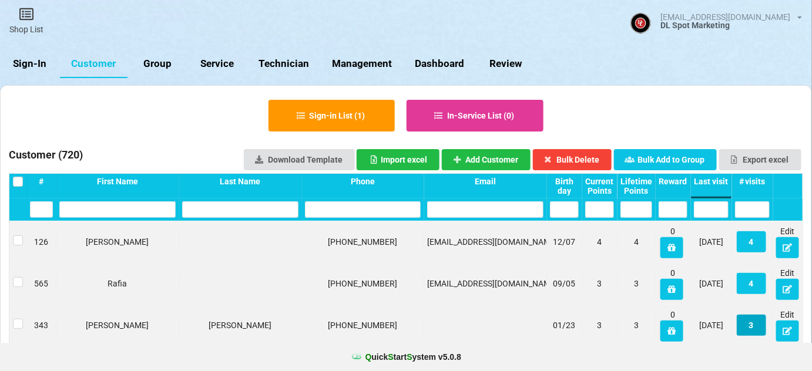
click at [753, 324] on button "3" at bounding box center [751, 325] width 29 height 21
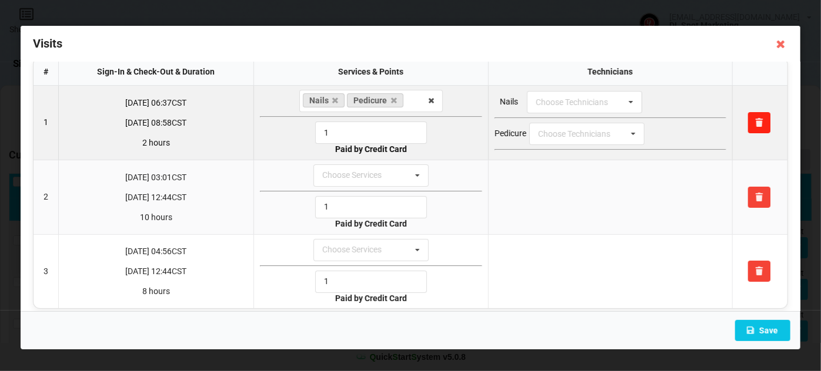
scroll to position [0, 0]
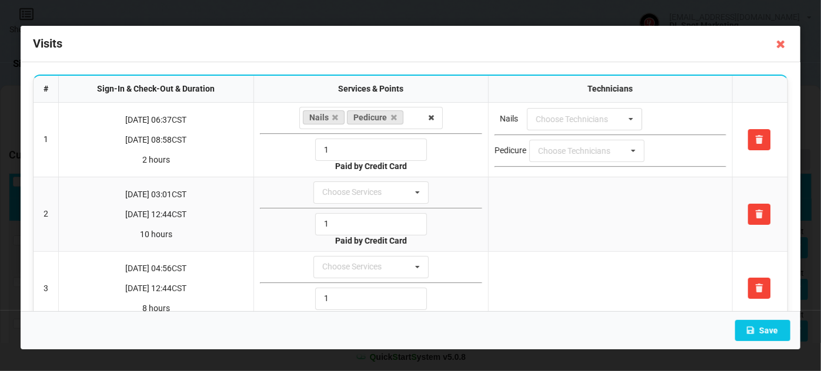
click at [786, 45] on icon at bounding box center [780, 44] width 19 height 19
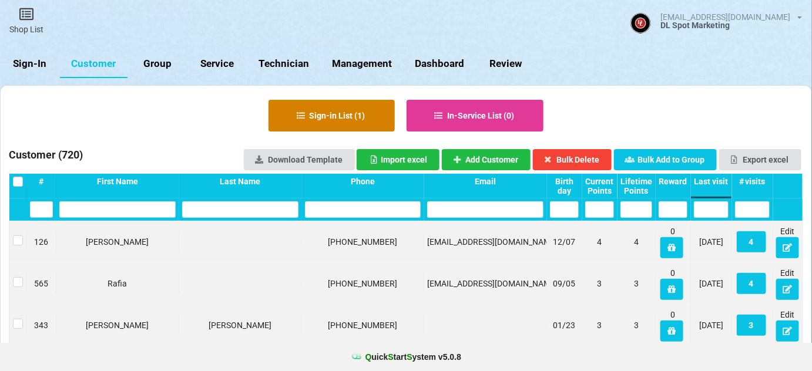
click at [343, 115] on button "Sign-in List ( 1 )" at bounding box center [332, 116] width 126 height 32
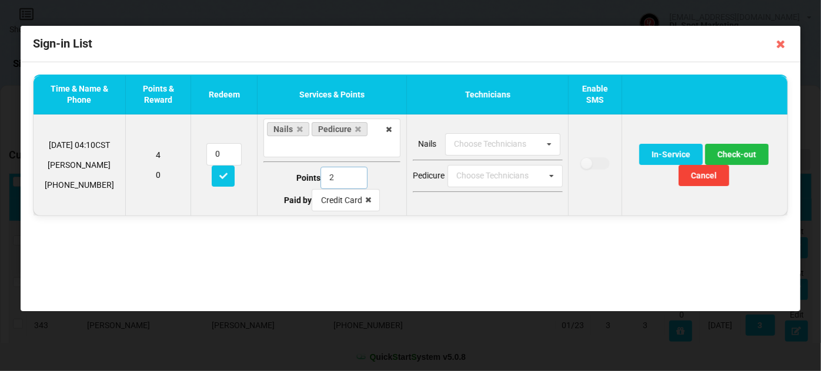
click at [341, 169] on input "2" at bounding box center [343, 178] width 47 height 22
click at [339, 172] on input "2" at bounding box center [343, 178] width 47 height 22
drag, startPoint x: 335, startPoint y: 172, endPoint x: 312, endPoint y: 185, distance: 26.6
click at [312, 183] on div "Points 2" at bounding box center [331, 178] width 137 height 22
type input "1"
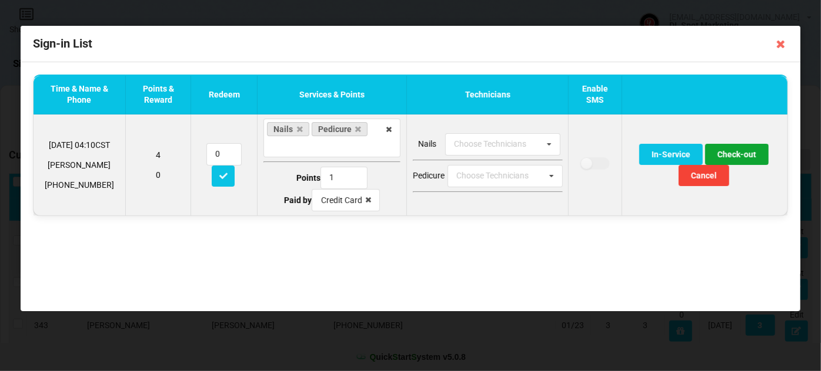
click at [735, 153] on button "Check-out" at bounding box center [736, 154] width 63 height 21
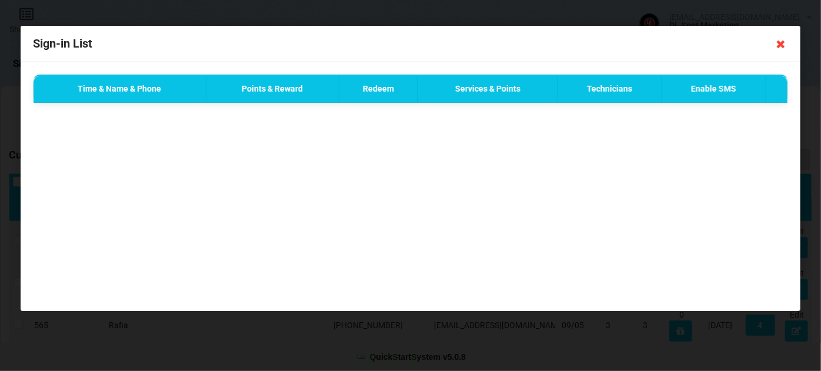
click at [781, 42] on icon at bounding box center [780, 44] width 19 height 19
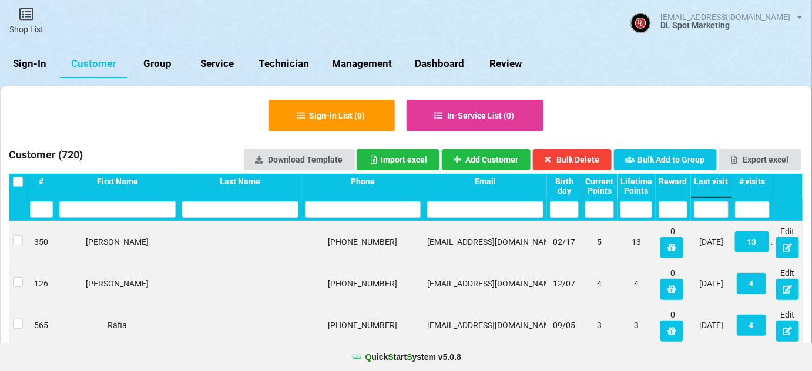
click at [26, 68] on link "Sign-In" at bounding box center [30, 64] width 60 height 28
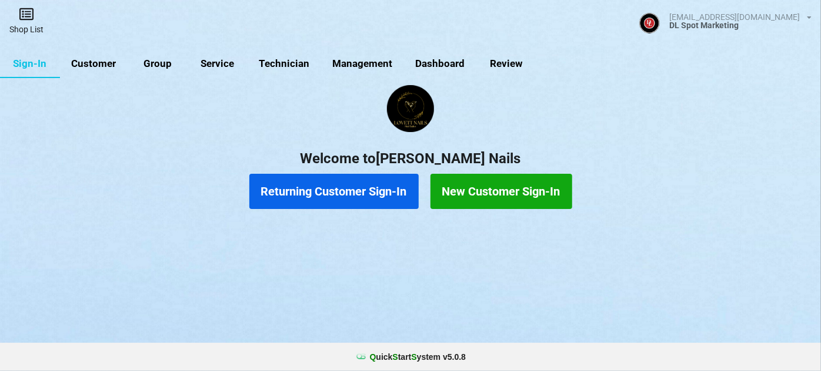
click at [29, 24] on link "Shop List" at bounding box center [26, 21] width 53 height 42
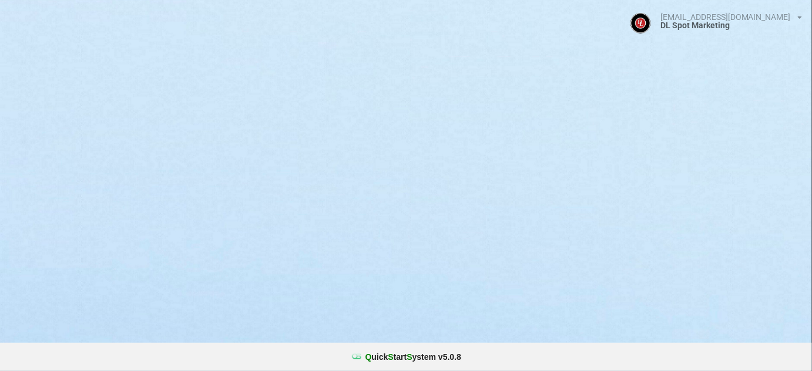
select select "25"
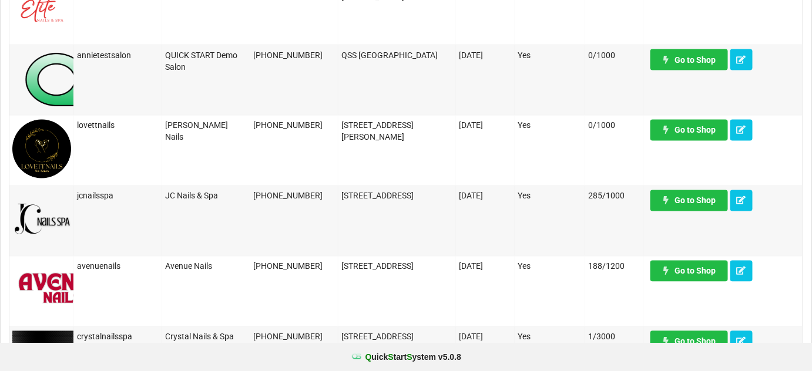
scroll to position [712, 0]
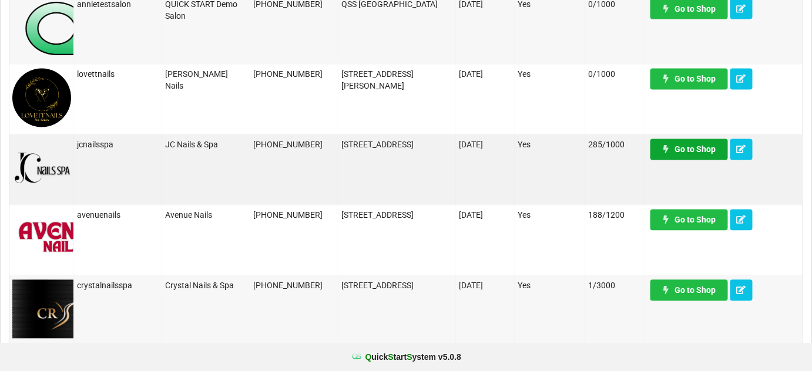
click at [677, 146] on link "Go to Shop" at bounding box center [690, 149] width 78 height 21
